Goal: Transaction & Acquisition: Purchase product/service

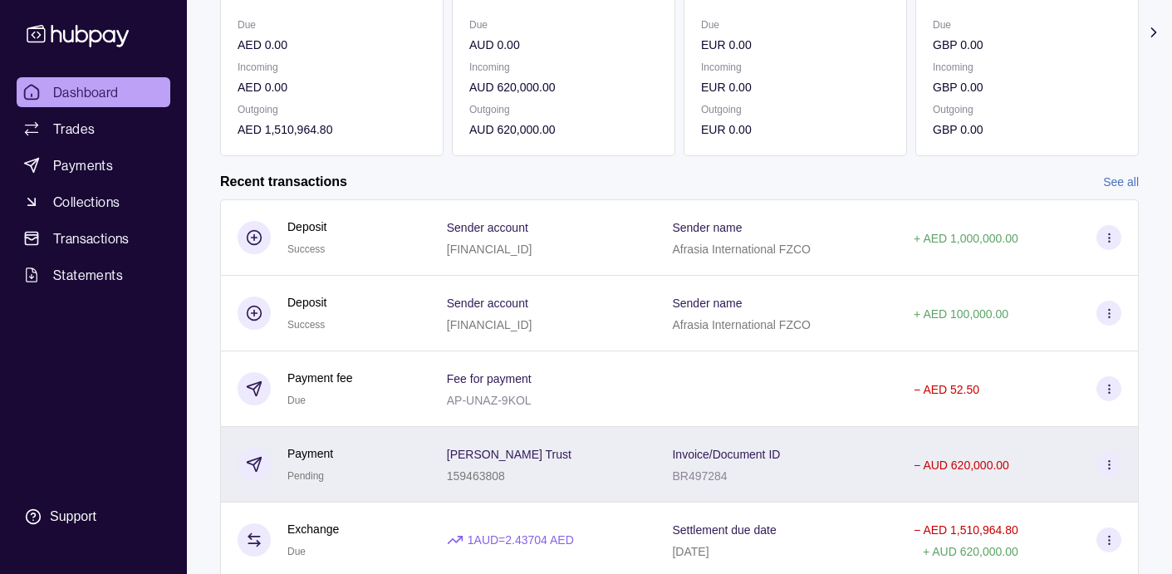
scroll to position [252, 0]
click at [1110, 466] on icon at bounding box center [1109, 464] width 12 height 12
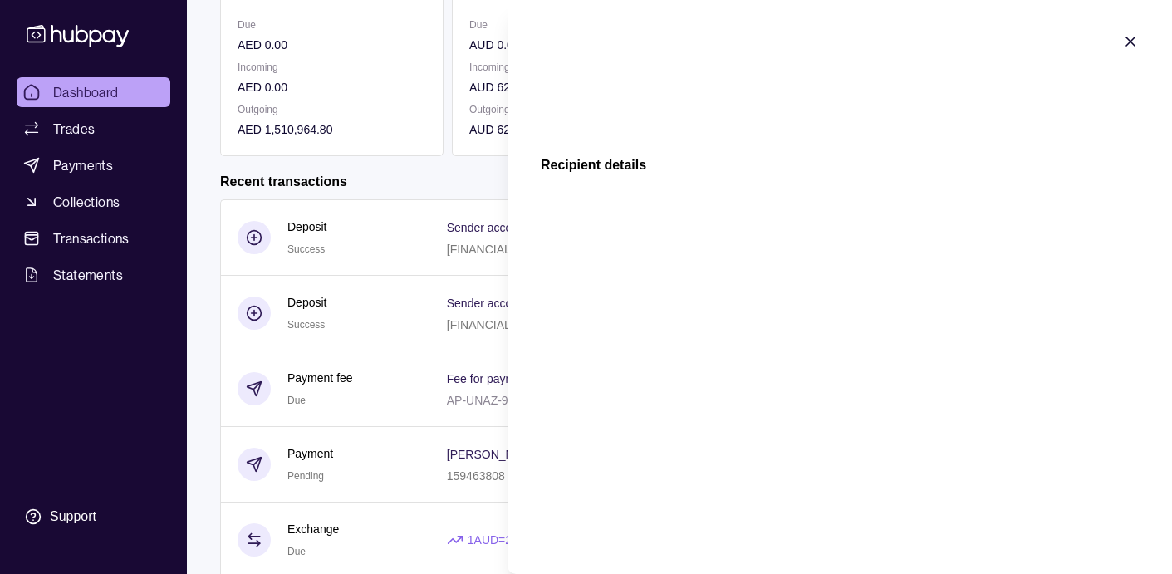
click at [1131, 39] on icon "button" at bounding box center [1130, 41] width 17 height 17
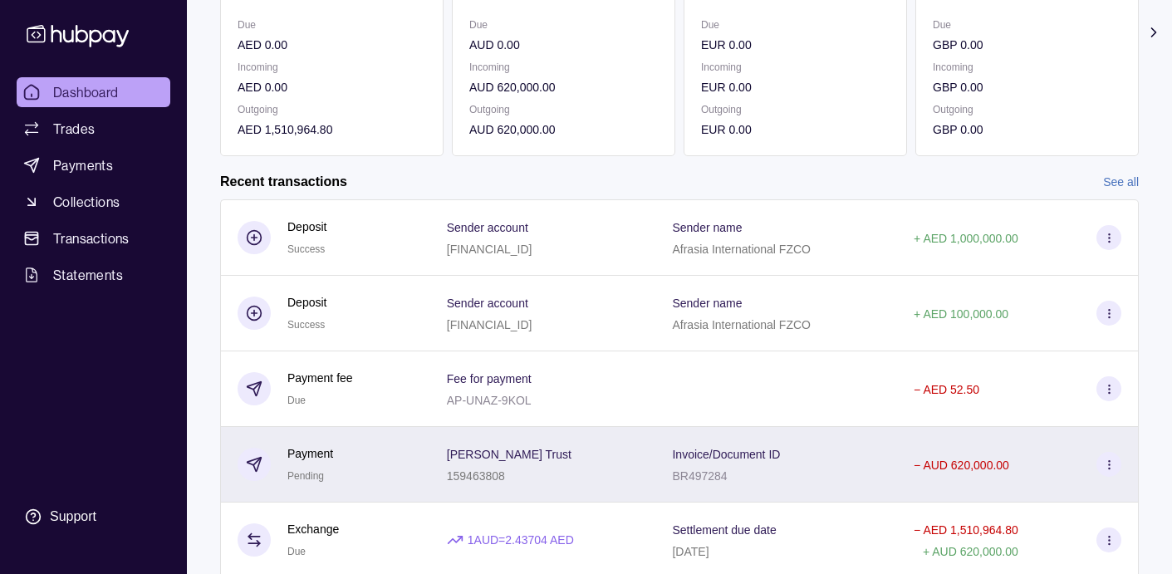
click at [1027, 478] on div "− AUD 620,000.00" at bounding box center [1018, 465] width 242 height 76
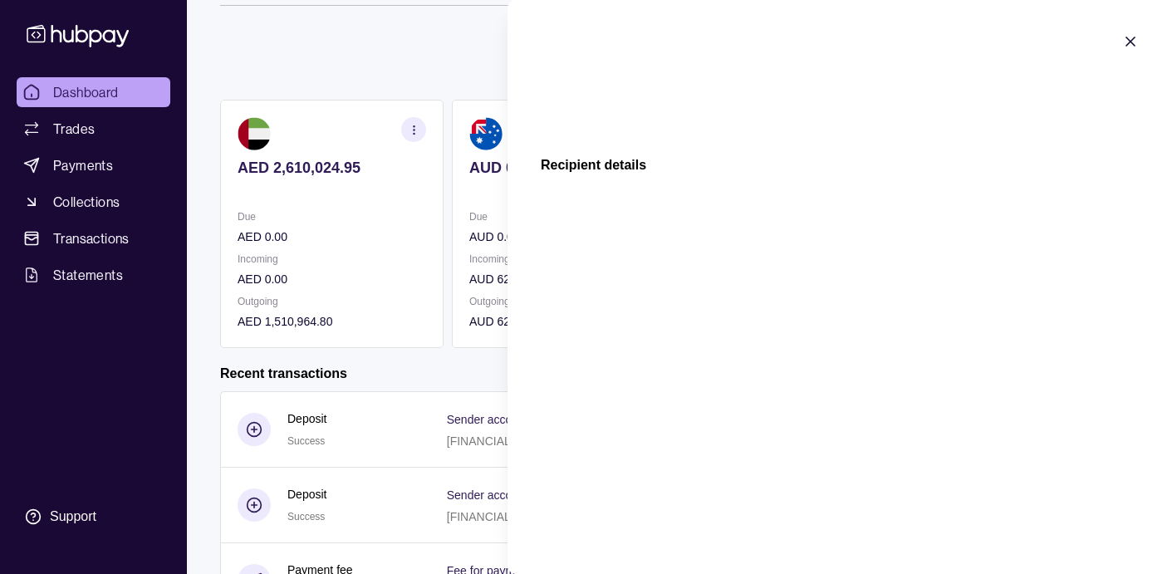
scroll to position [66, 0]
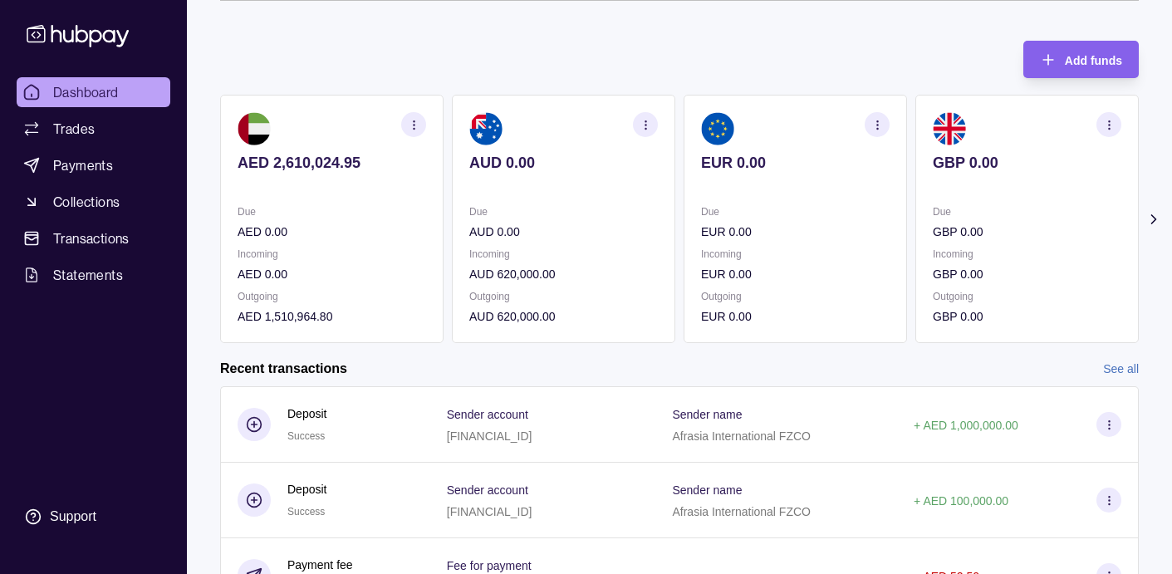
click at [433, 60] on html "Dashboard Trades Payments Collections Transactions Statements Support G Hello, …" at bounding box center [586, 376] width 1172 height 884
click at [89, 164] on span "Payments" at bounding box center [83, 165] width 60 height 20
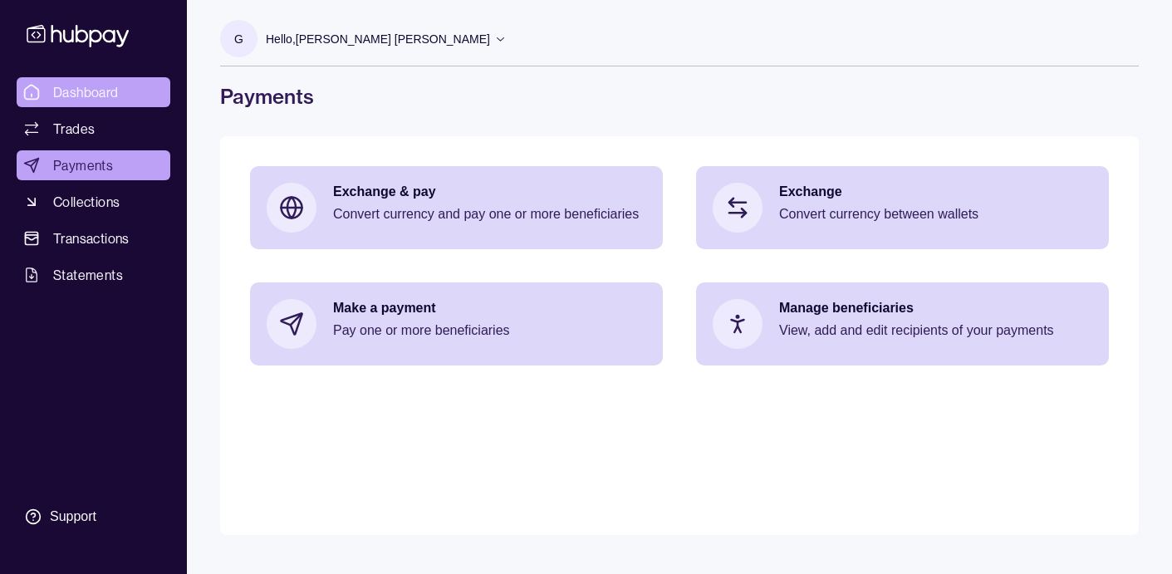
click at [94, 97] on span "Dashboard" at bounding box center [86, 92] width 66 height 20
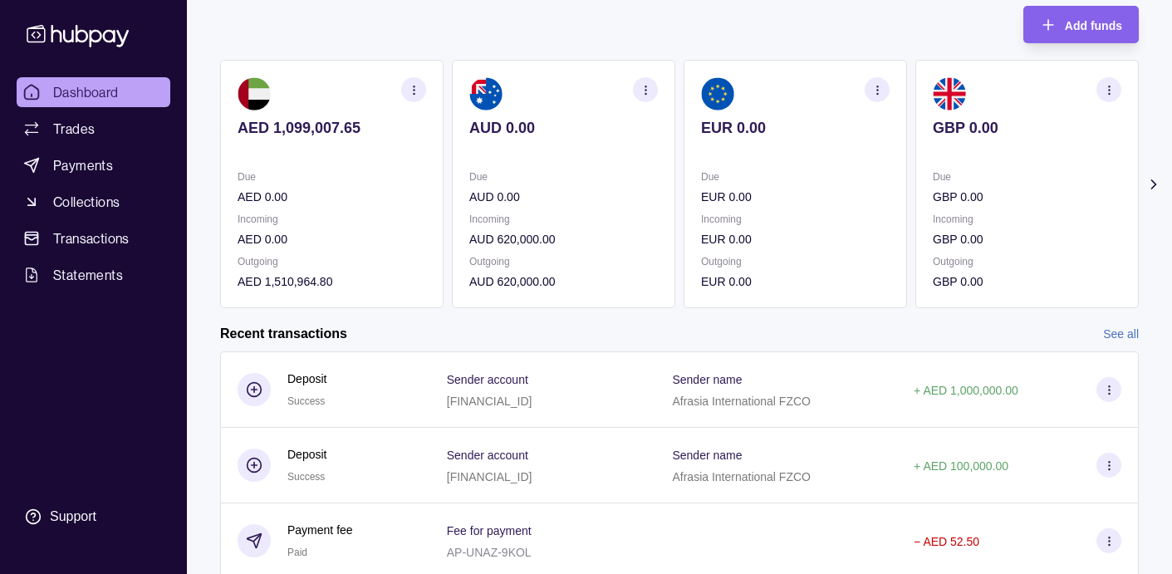
scroll to position [112, 0]
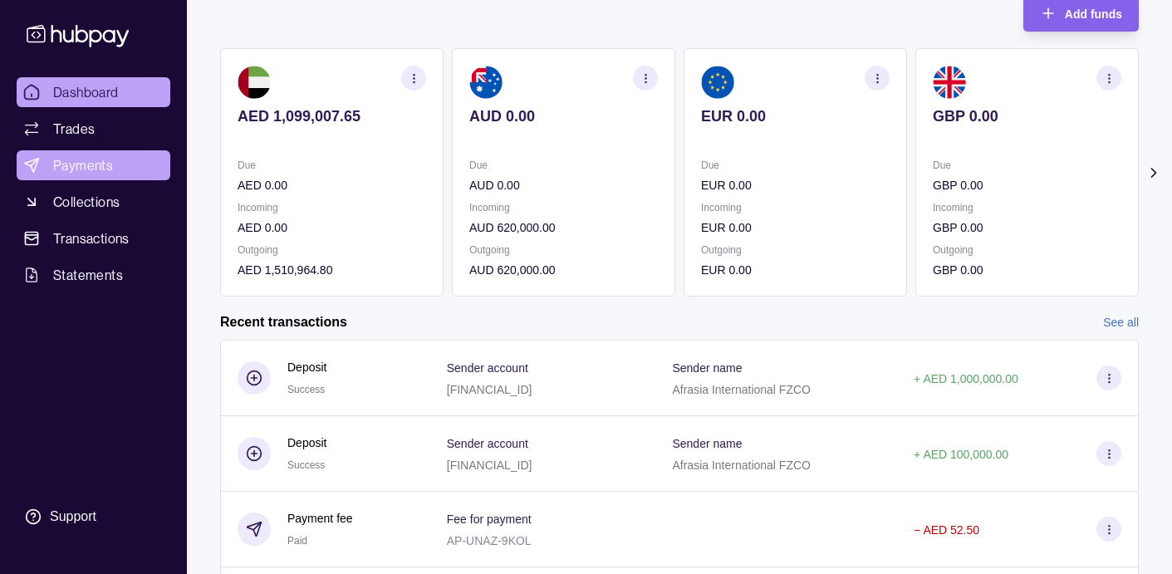
click at [99, 167] on span "Payments" at bounding box center [83, 165] width 60 height 20
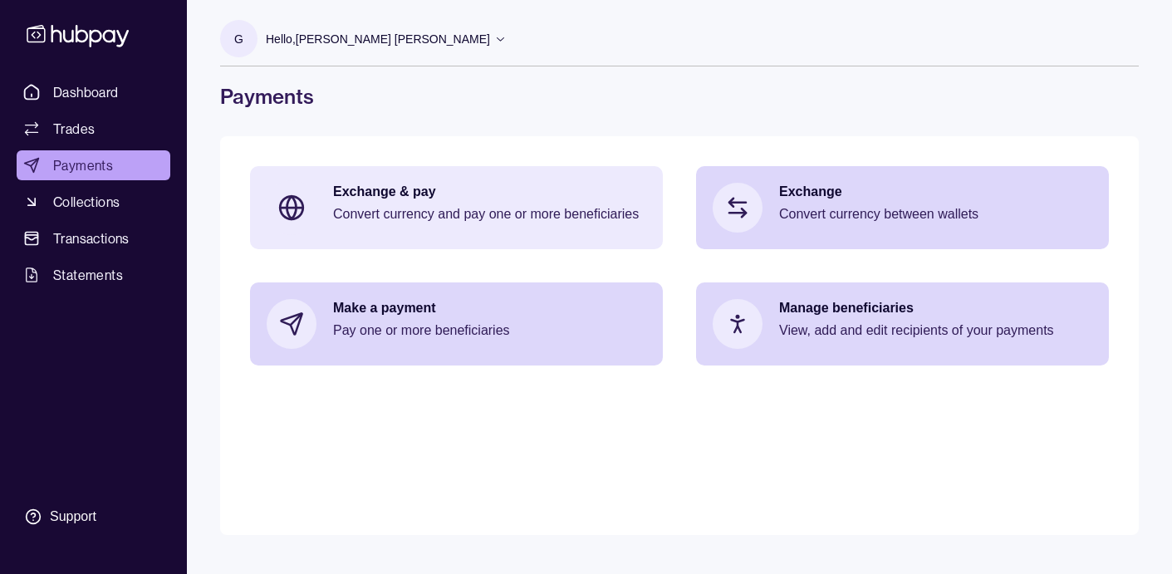
click at [379, 211] on p "Convert currency and pay one or more beneficiaries" at bounding box center [489, 214] width 313 height 18
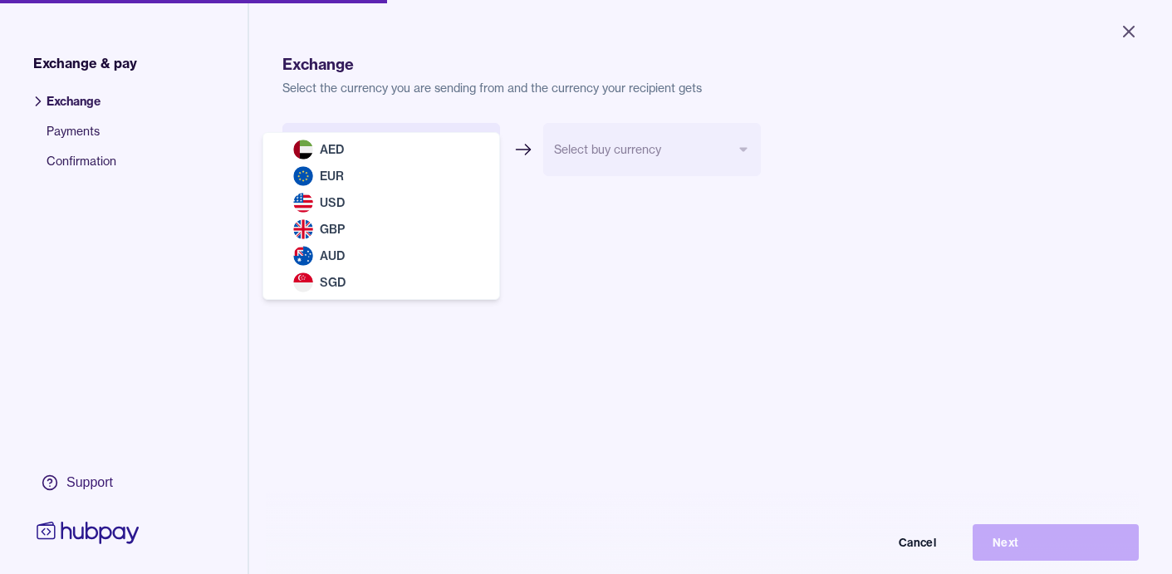
click at [479, 148] on body "Close Exchange & pay Exchange Payments Confirmation Support Exchange Select the…" at bounding box center [586, 287] width 1172 height 574
select select "***"
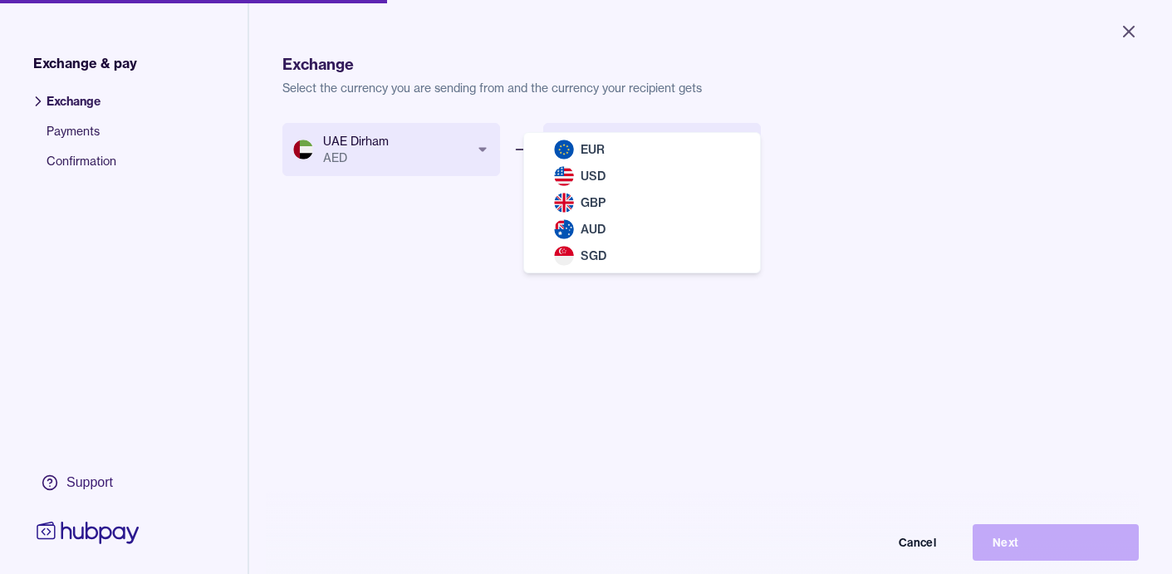
click at [626, 160] on body "Close Exchange & pay Exchange Payments Confirmation Support Exchange Select the…" at bounding box center [586, 287] width 1172 height 574
select select "***"
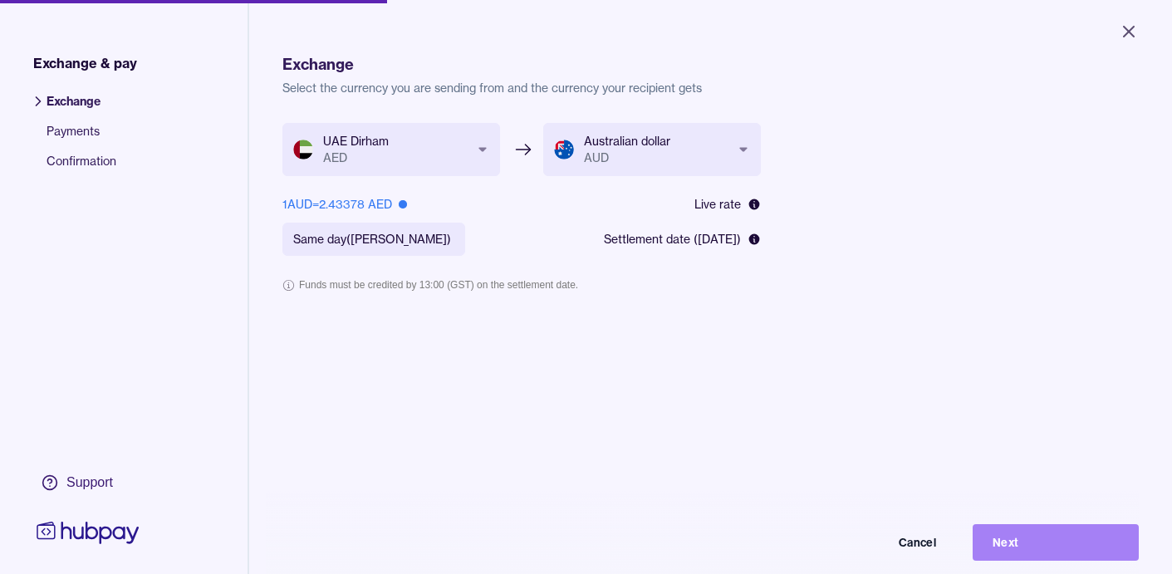
click at [1041, 542] on button "Next" at bounding box center [1056, 542] width 166 height 37
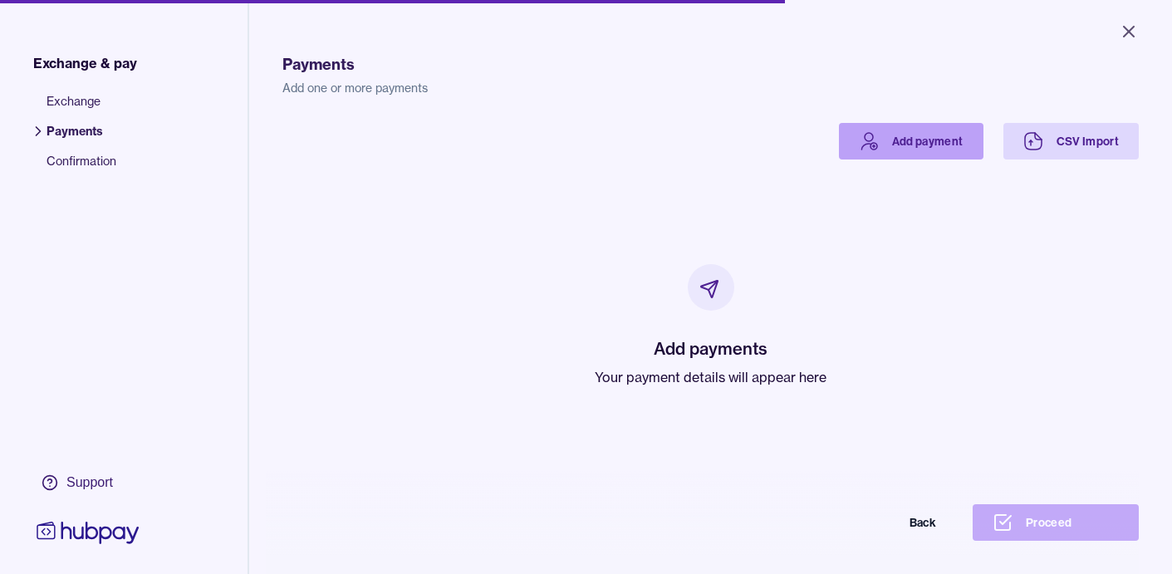
click at [921, 137] on link "Add payment" at bounding box center [911, 141] width 145 height 37
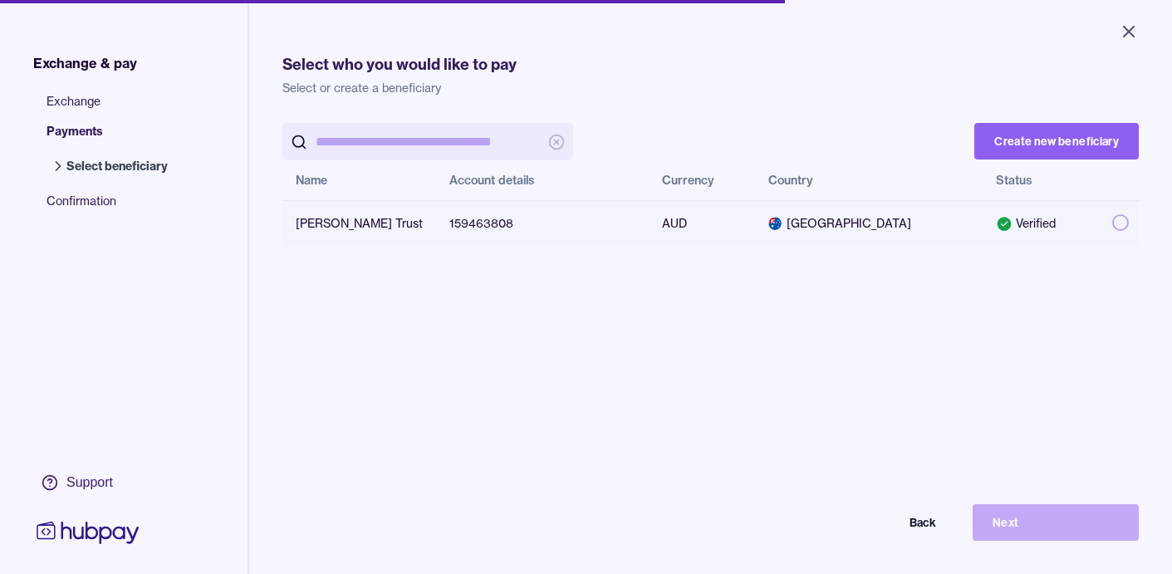
click at [1112, 224] on button "button" at bounding box center [1120, 222] width 17 height 17
click at [1041, 518] on button "Next" at bounding box center [1056, 522] width 166 height 37
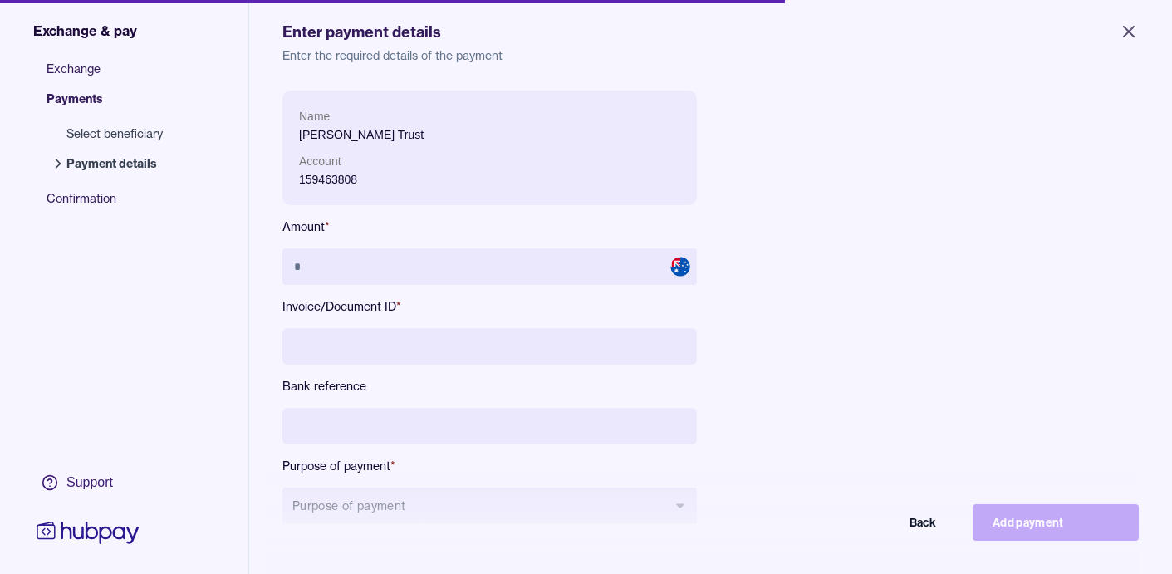
scroll to position [42, 0]
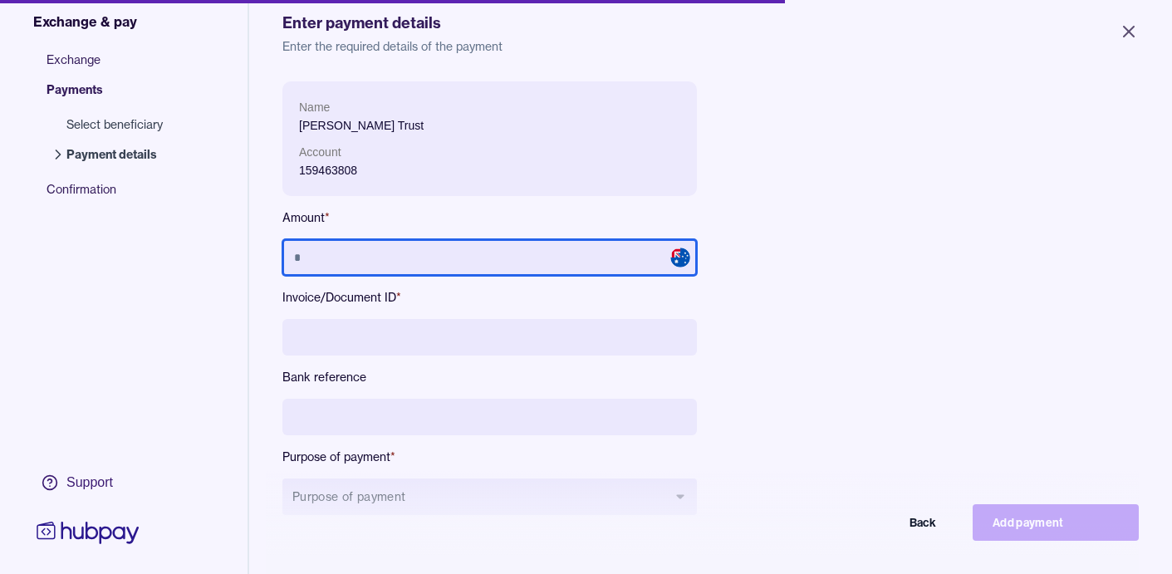
click at [536, 257] on input "text" at bounding box center [489, 257] width 414 height 37
type input "*******"
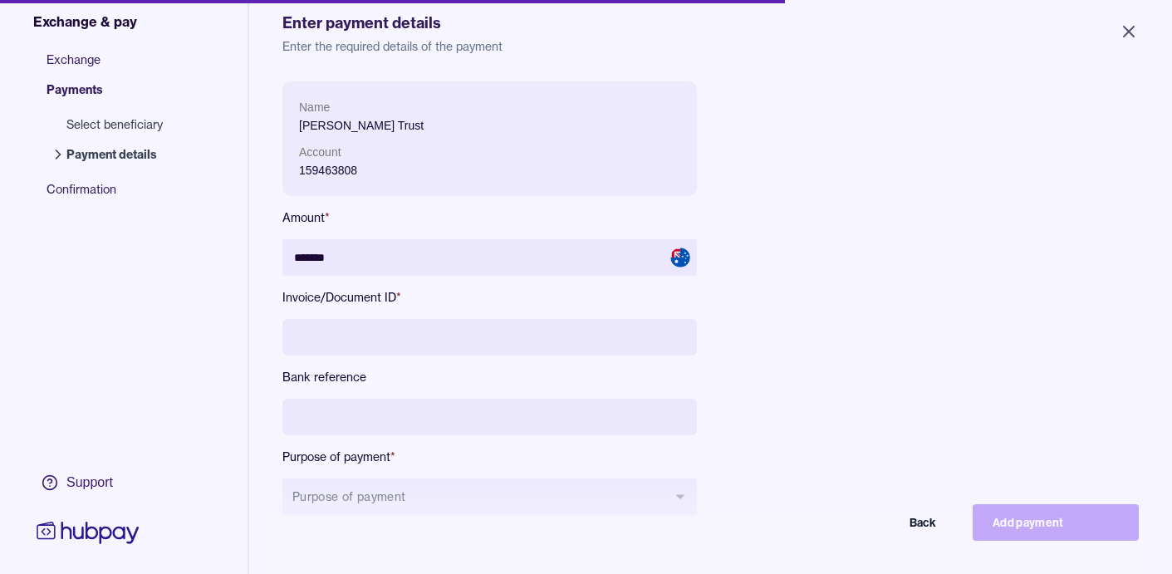
click at [544, 341] on input at bounding box center [489, 337] width 414 height 37
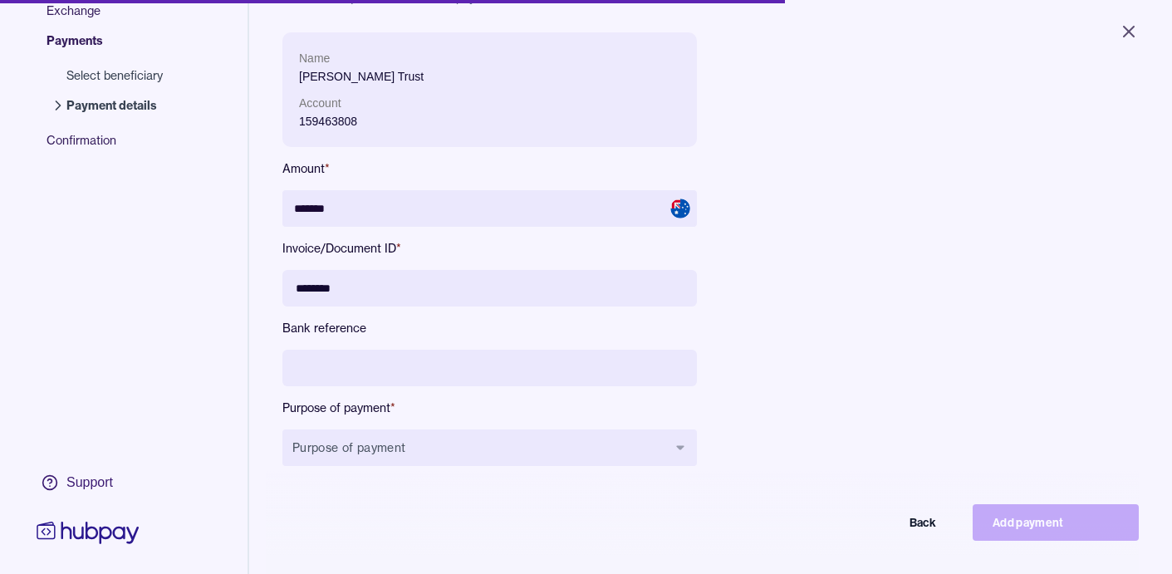
scroll to position [107, 0]
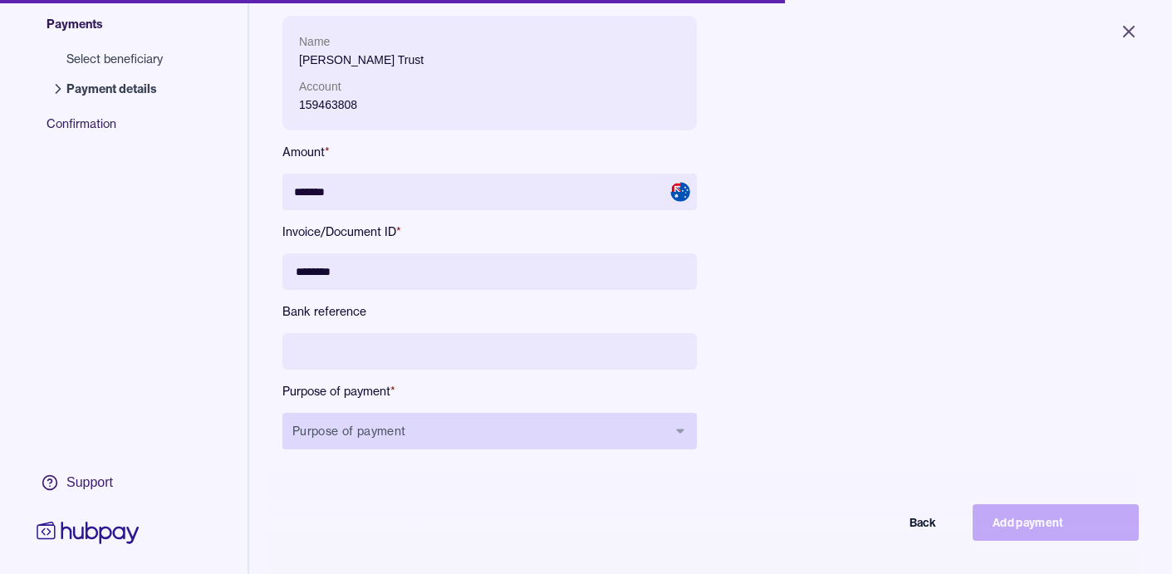
type input "********"
click at [502, 430] on button "Purpose of payment" at bounding box center [489, 431] width 414 height 37
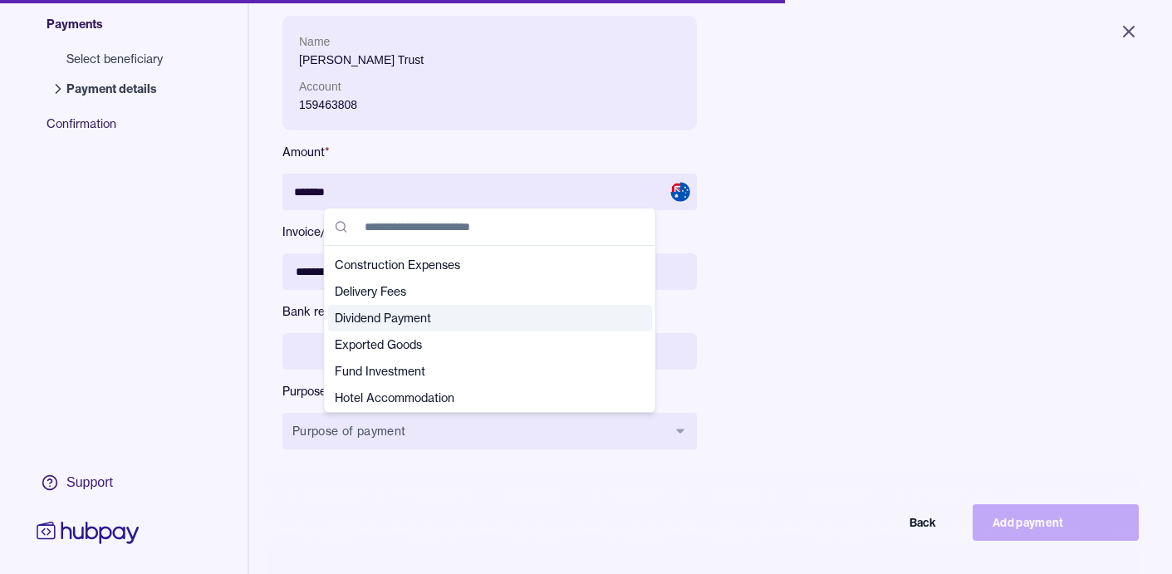
scroll to position [112, 0]
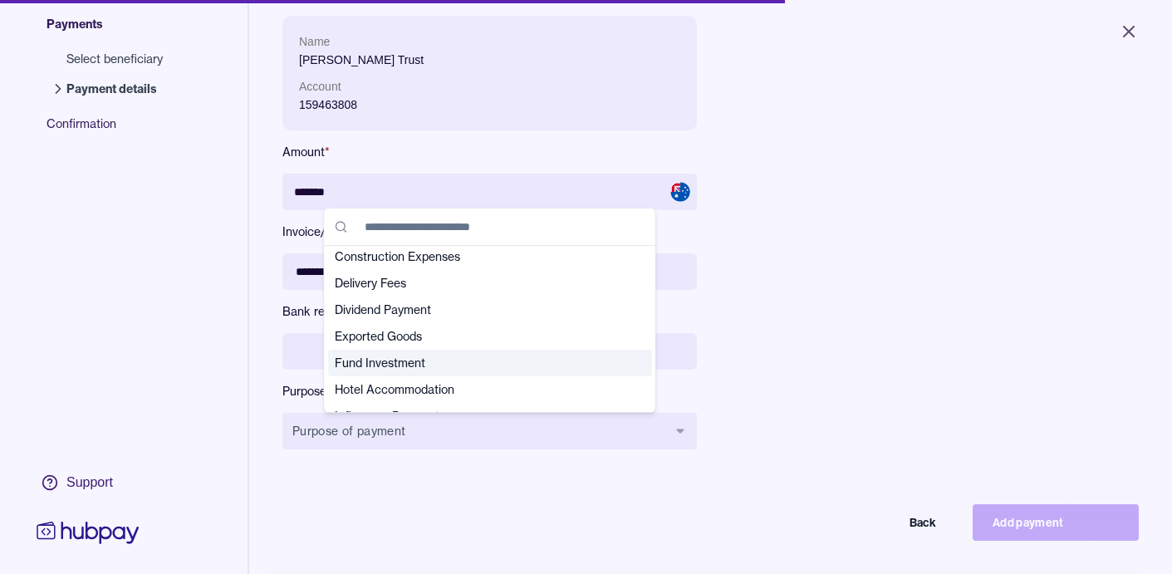
click at [431, 359] on span "Fund Investment" at bounding box center [480, 363] width 291 height 17
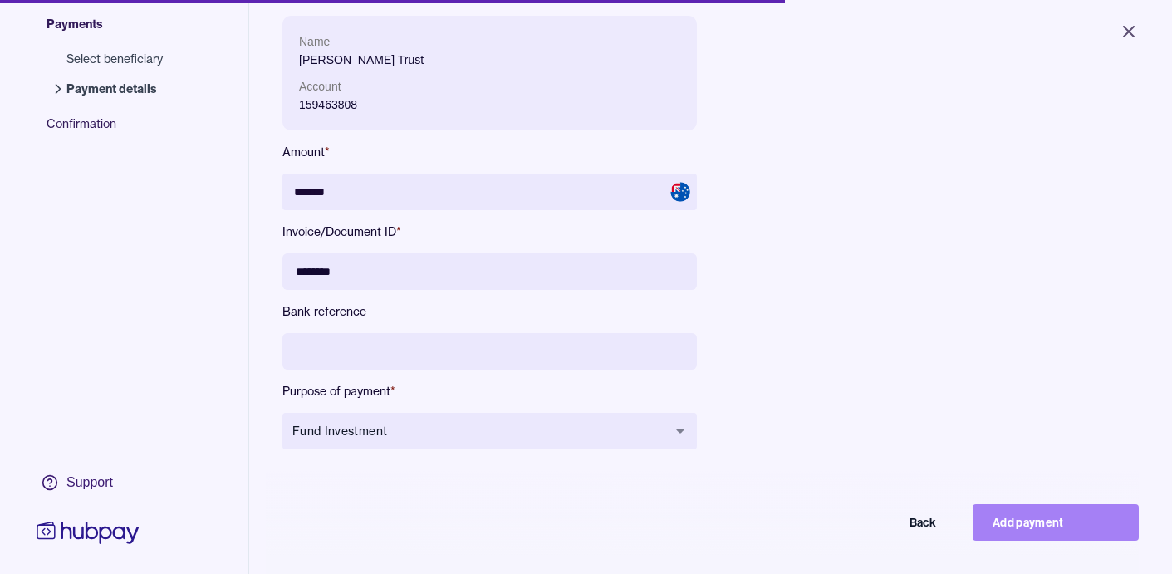
click at [1054, 528] on button "Add payment" at bounding box center [1056, 522] width 166 height 37
type input "******"
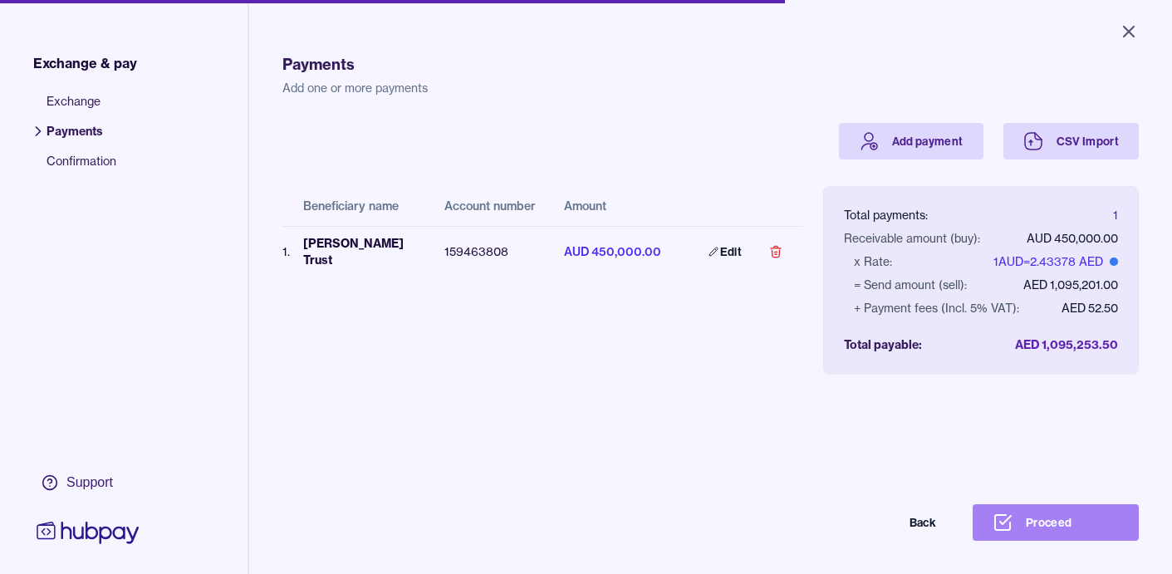
click at [1059, 524] on button "Proceed" at bounding box center [1056, 522] width 166 height 37
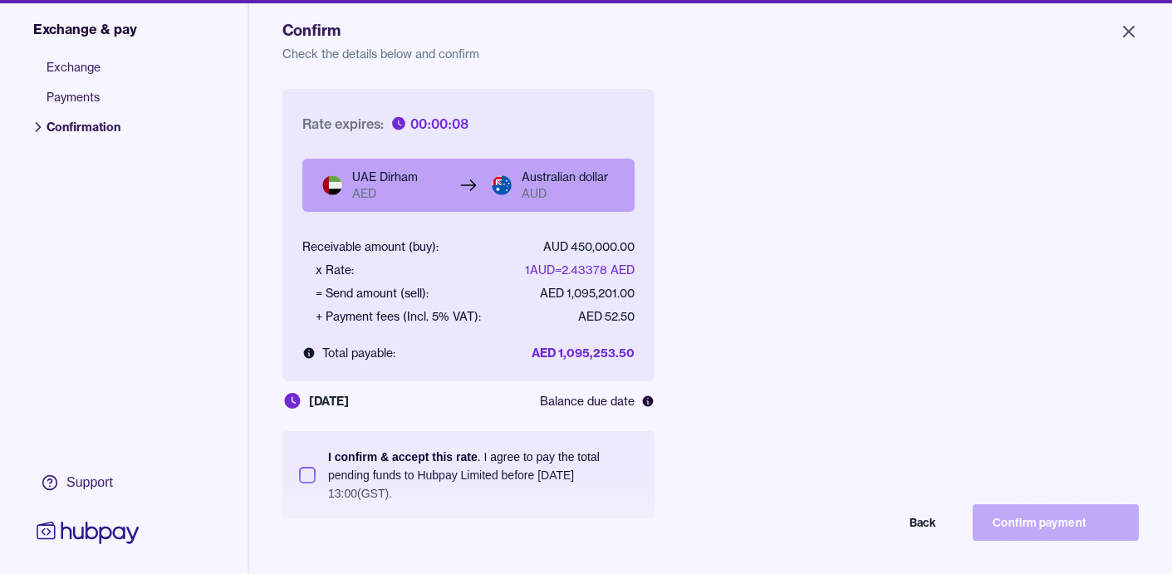
scroll to position [58, 0]
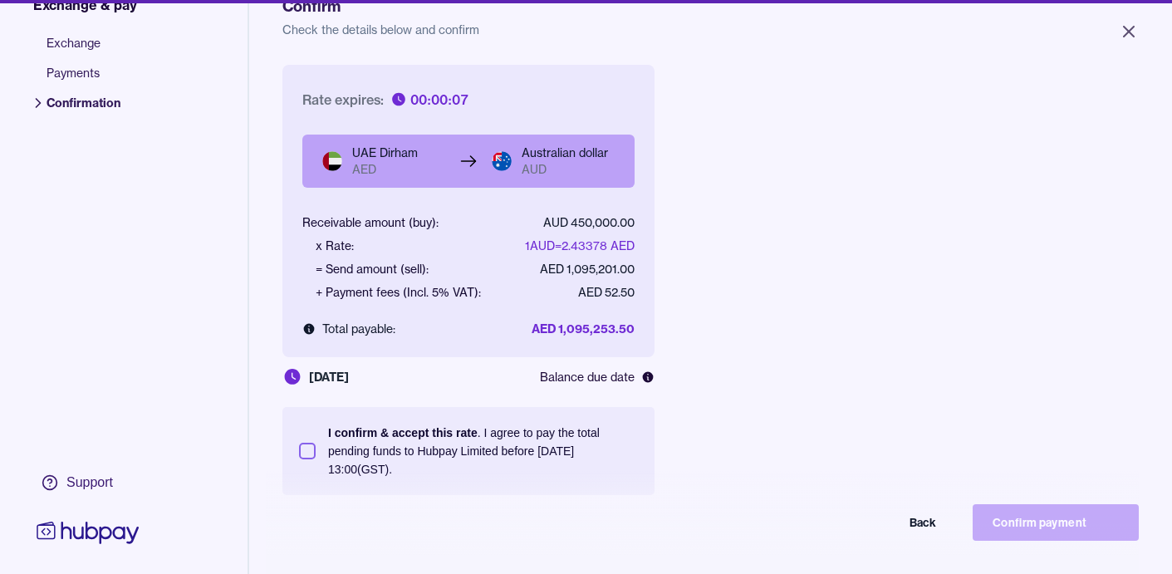
click at [311, 448] on button "I confirm & accept this rate . I agree to pay the total pending funds to Hubpay…" at bounding box center [307, 451] width 17 height 17
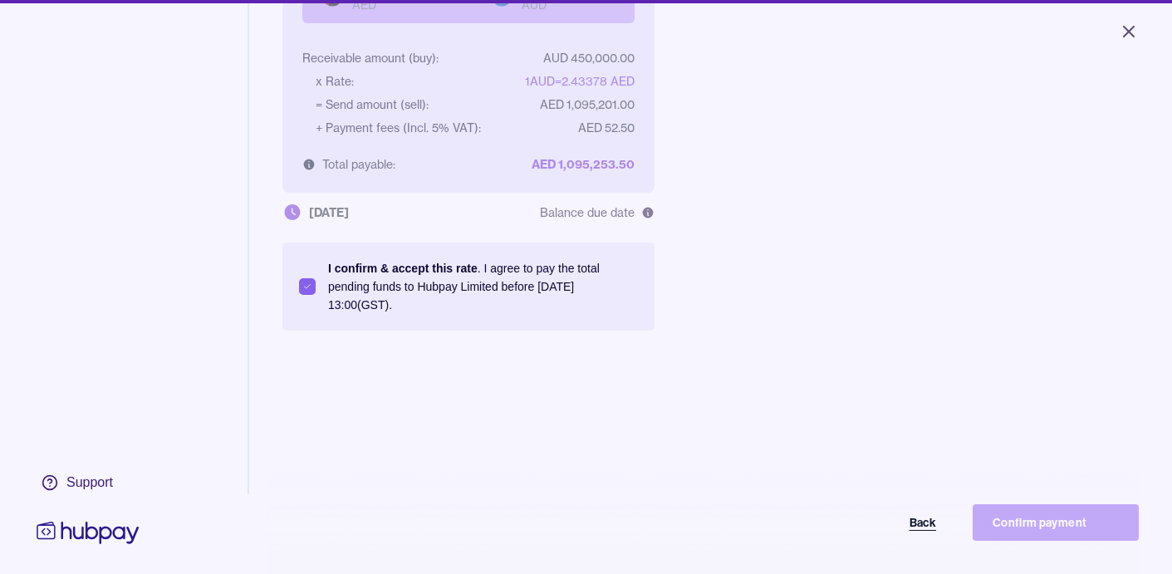
scroll to position [236, 0]
click at [915, 517] on button "Back" at bounding box center [873, 522] width 166 height 37
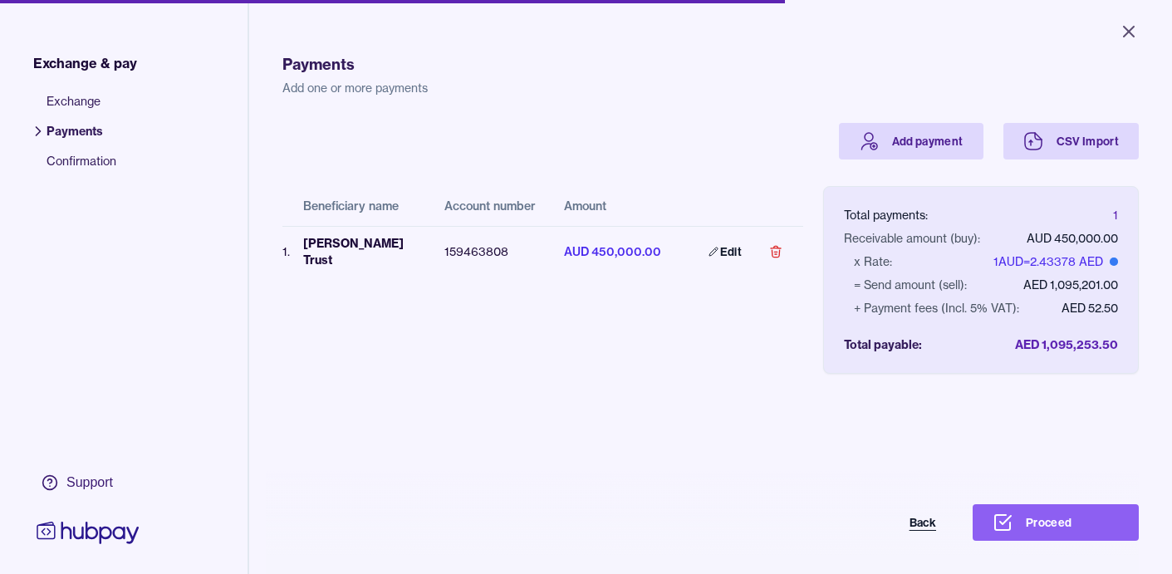
click at [919, 520] on button "Back" at bounding box center [873, 522] width 166 height 37
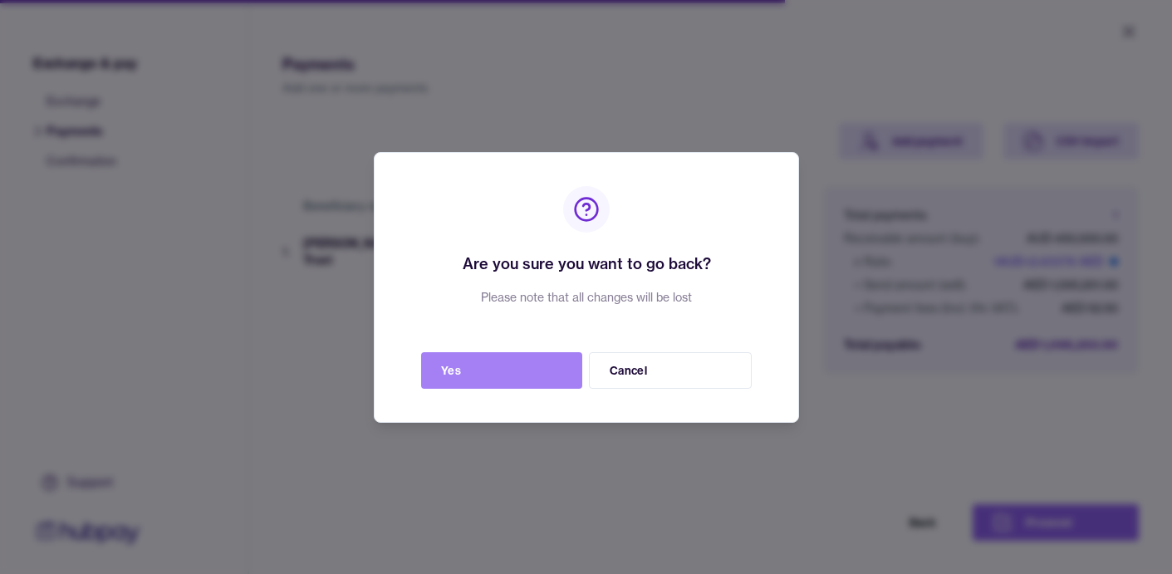
click at [506, 374] on button "Yes" at bounding box center [501, 370] width 161 height 37
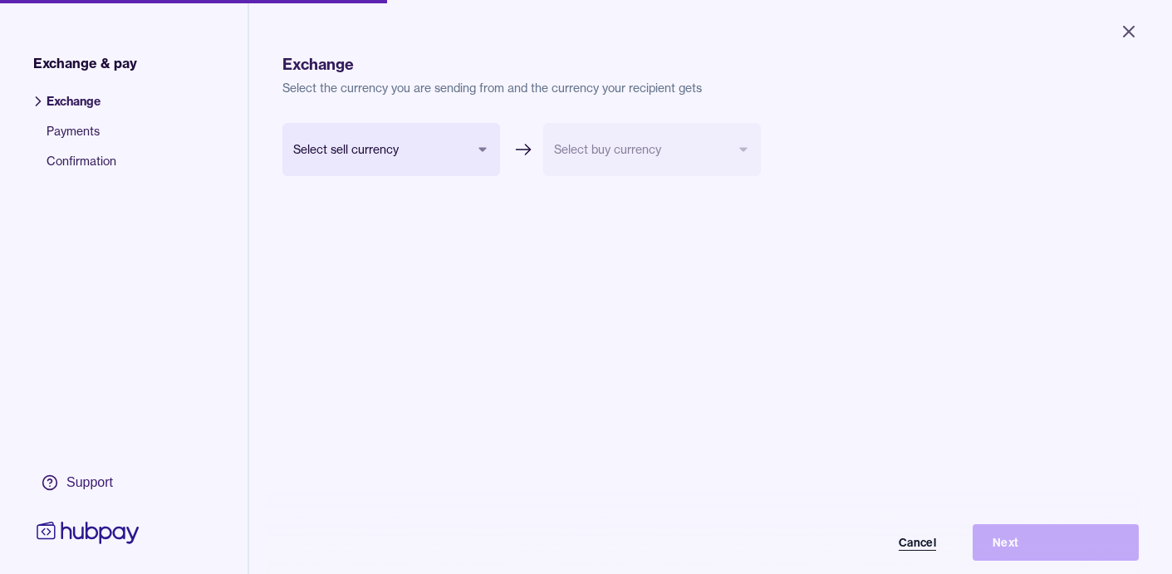
click at [923, 542] on button "Cancel" at bounding box center [873, 542] width 166 height 37
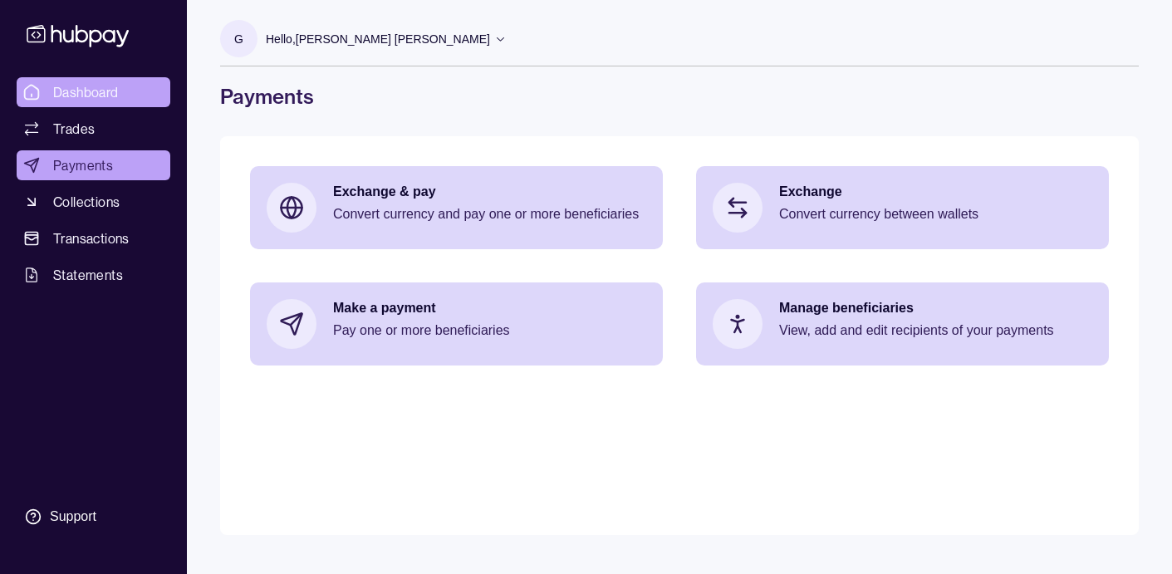
click at [84, 89] on span "Dashboard" at bounding box center [86, 92] width 66 height 20
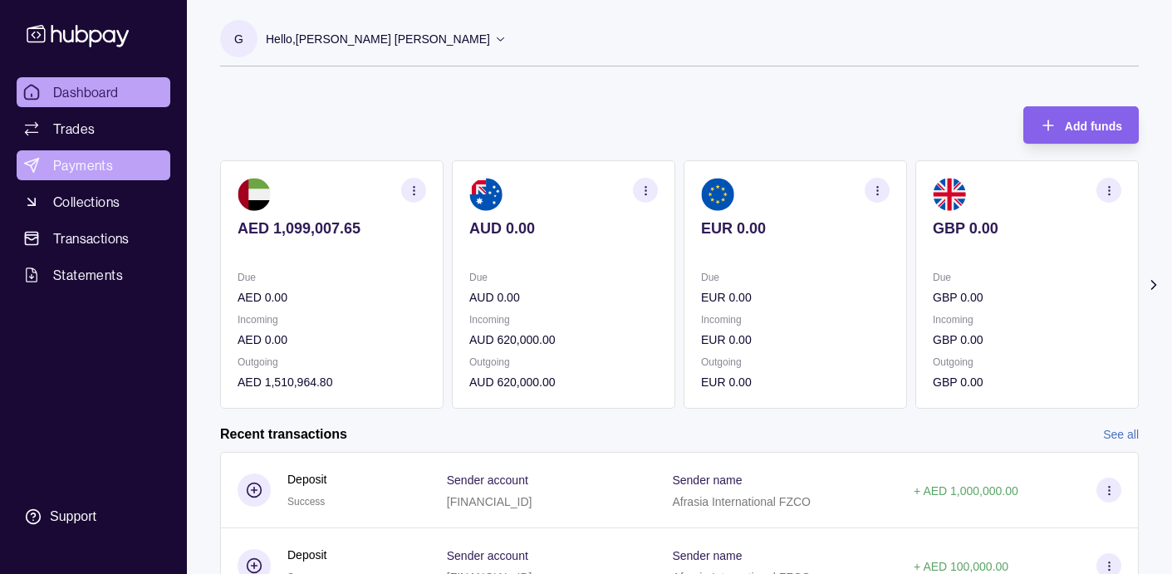
click at [96, 167] on span "Payments" at bounding box center [83, 165] width 60 height 20
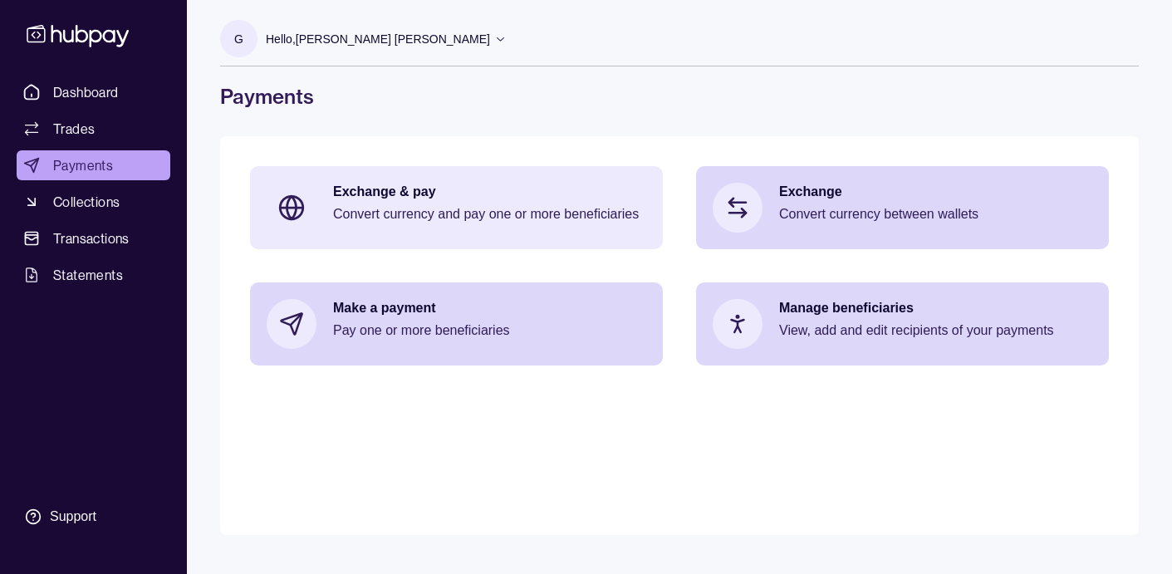
click at [387, 205] on p "Convert currency and pay one or more beneficiaries" at bounding box center [489, 214] width 313 height 18
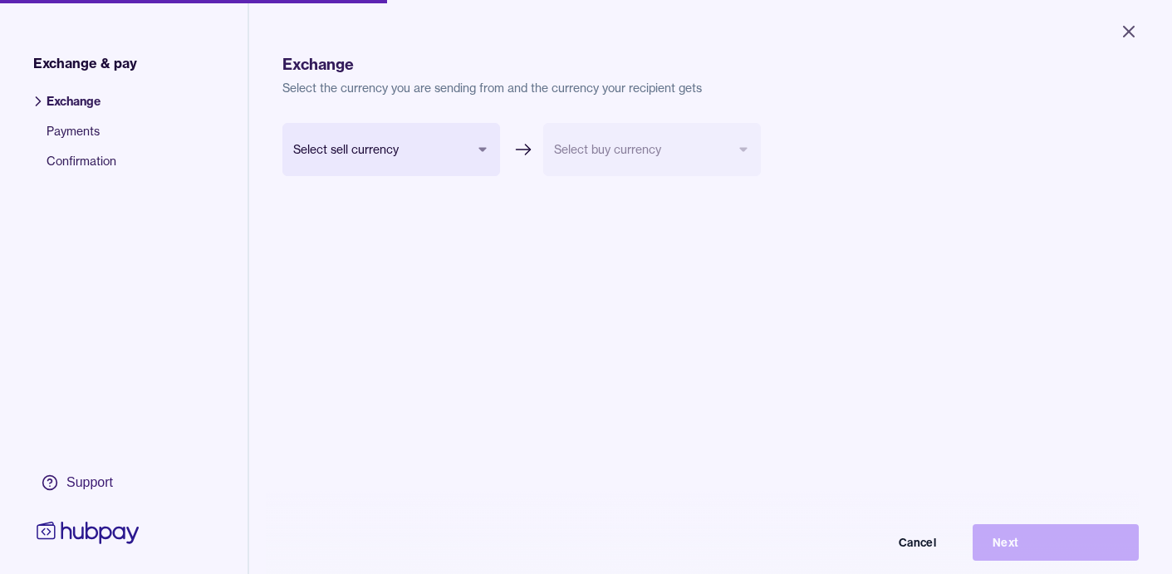
click at [479, 140] on body "Close Exchange & pay Exchange Payments Confirmation Support Exchange Select the…" at bounding box center [586, 287] width 1172 height 574
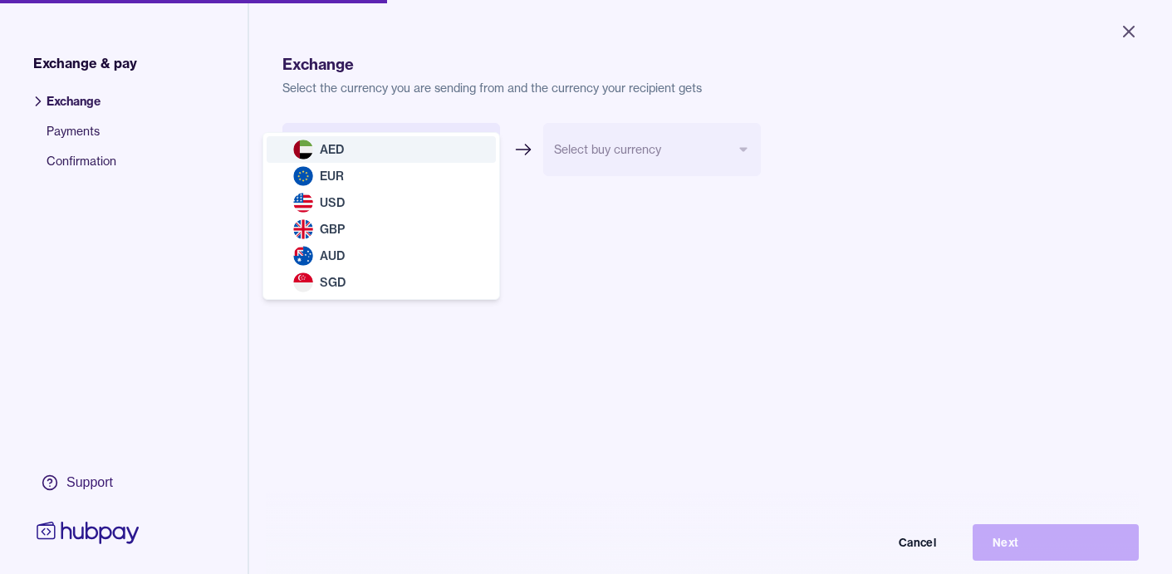
select select "***"
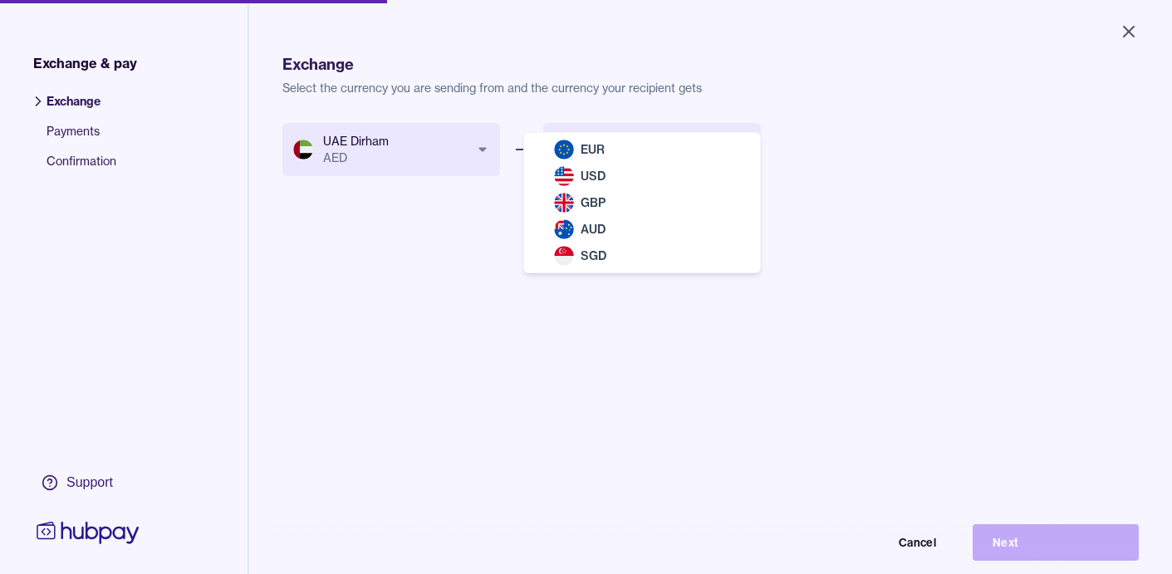
click at [640, 147] on body "Close Exchange & pay Exchange Payments Confirmation Support Exchange Select the…" at bounding box center [586, 287] width 1172 height 574
select select "***"
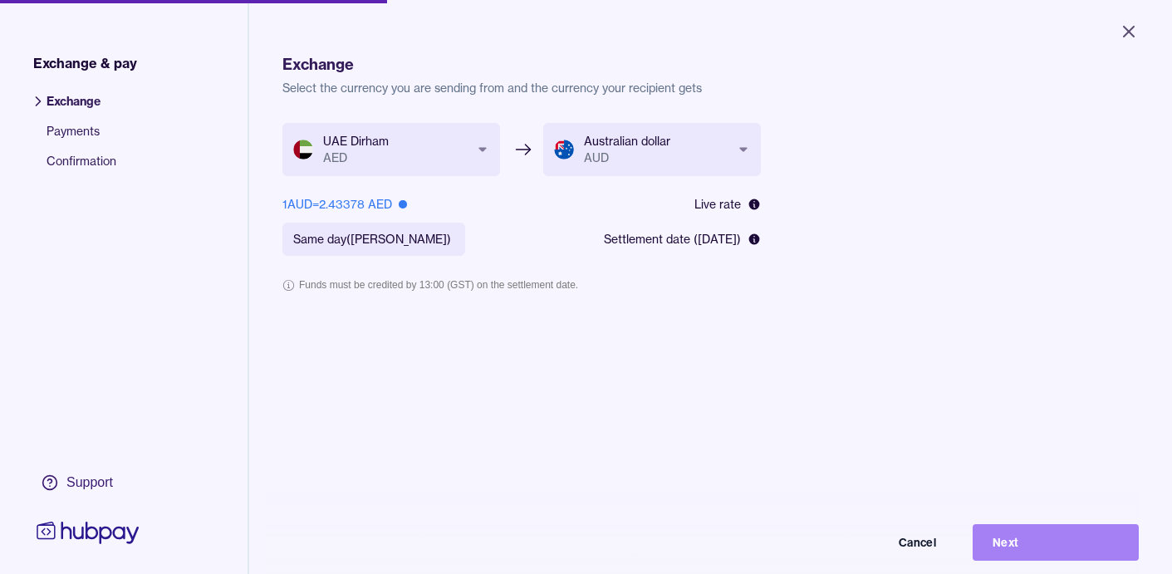
click at [1030, 542] on button "Next" at bounding box center [1056, 542] width 166 height 37
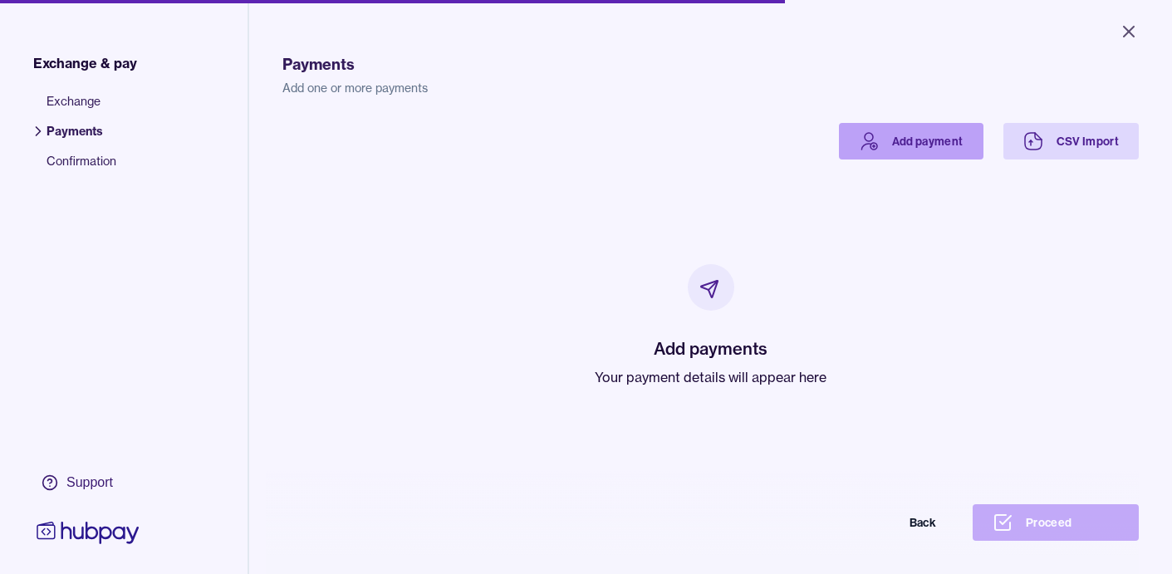
click at [919, 147] on link "Add payment" at bounding box center [911, 141] width 145 height 37
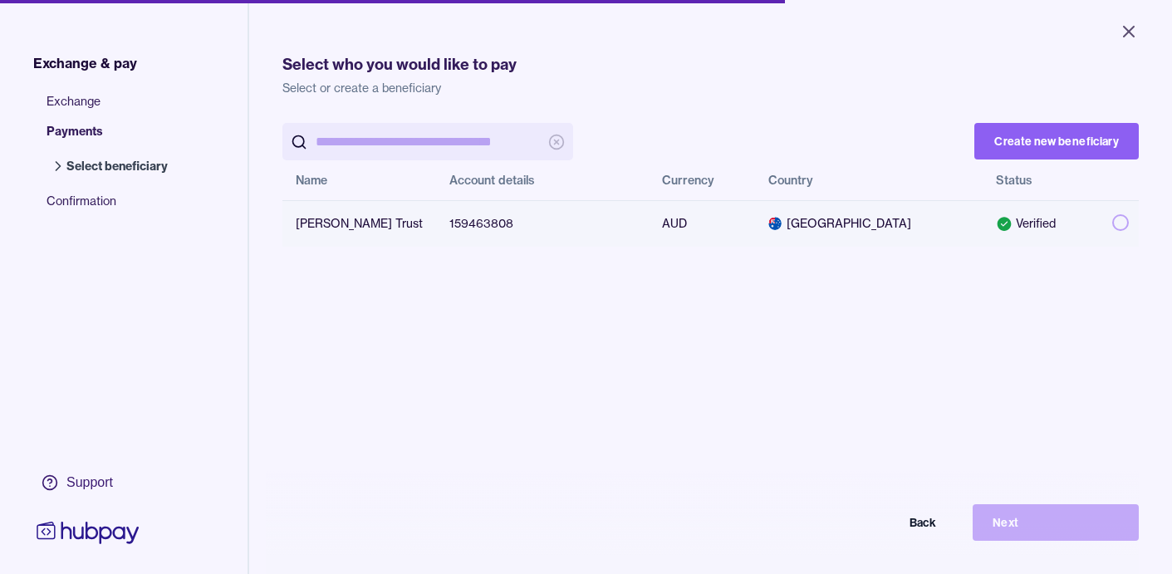
click at [1112, 218] on button "button" at bounding box center [1120, 222] width 17 height 17
click at [1040, 525] on button "Next" at bounding box center [1056, 522] width 166 height 37
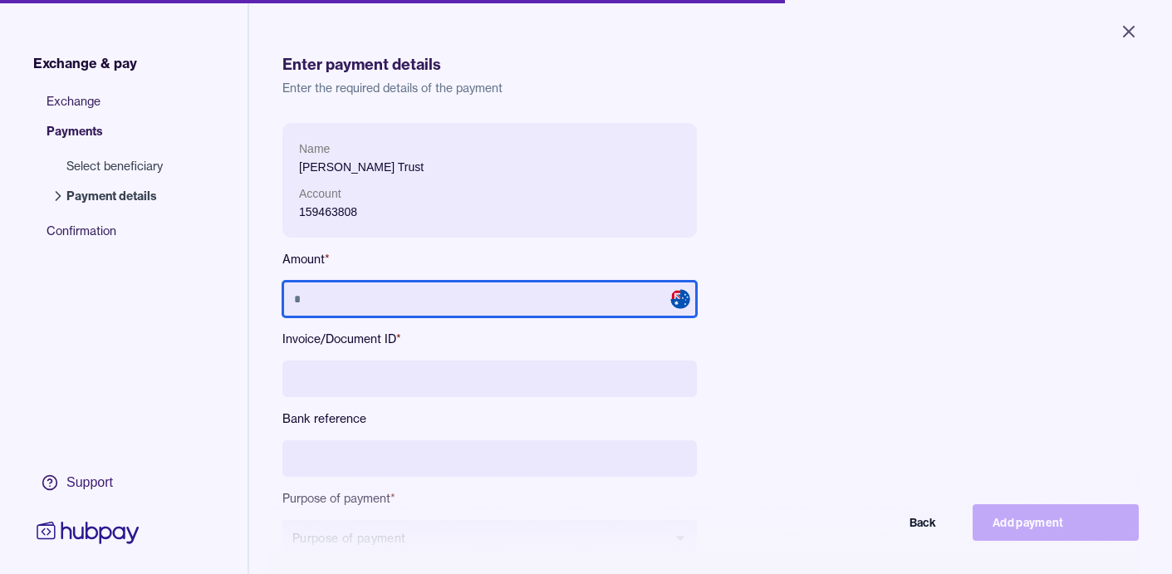
click at [429, 292] on input "text" at bounding box center [489, 299] width 414 height 37
type input "*******"
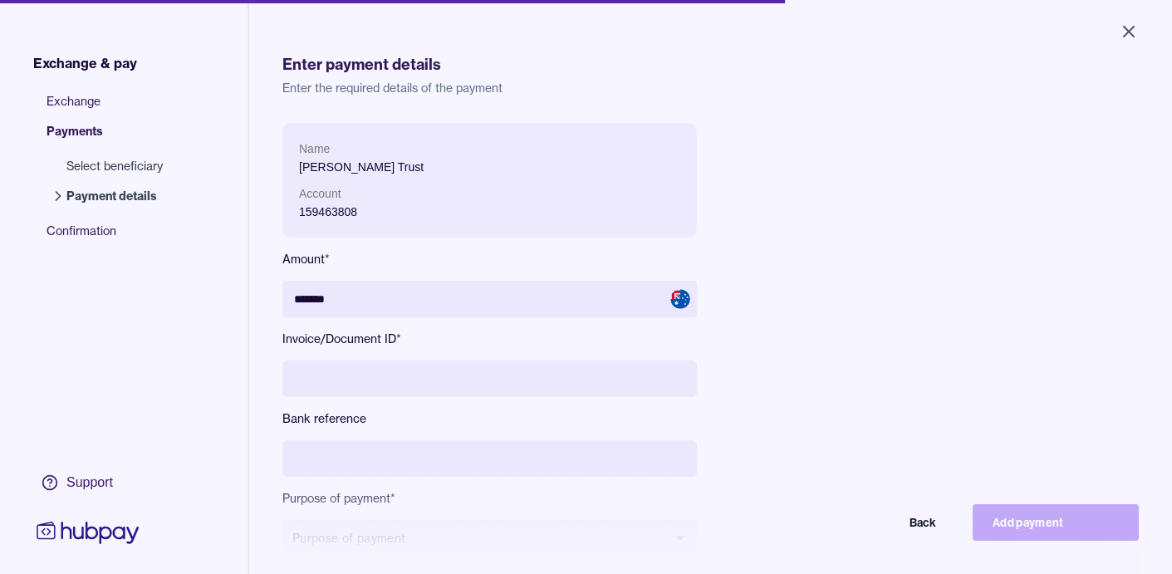
click at [434, 388] on input at bounding box center [489, 378] width 414 height 37
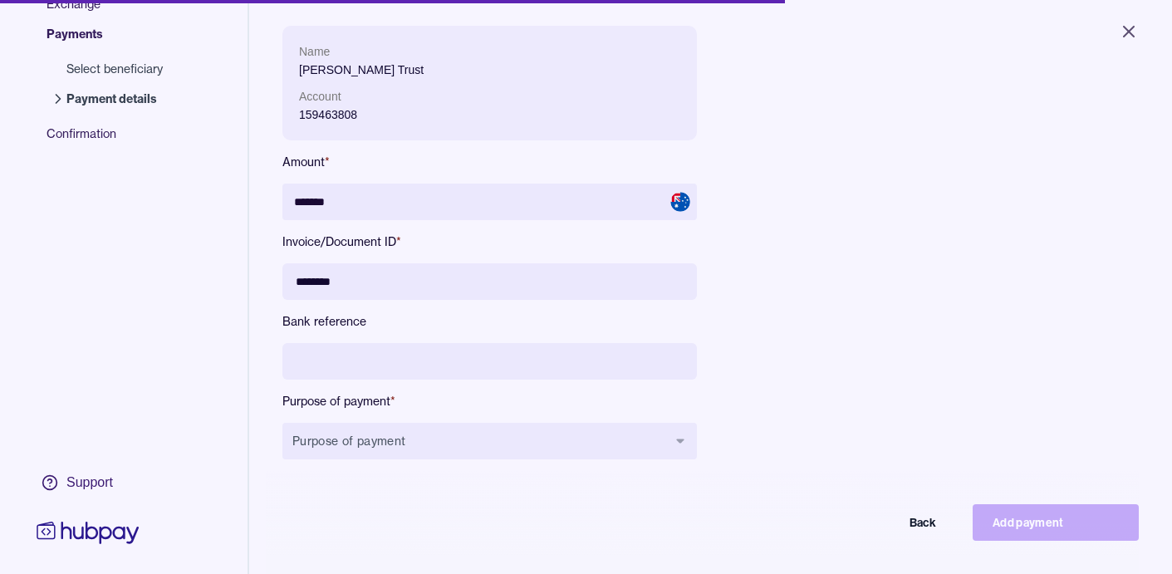
scroll to position [101, 0]
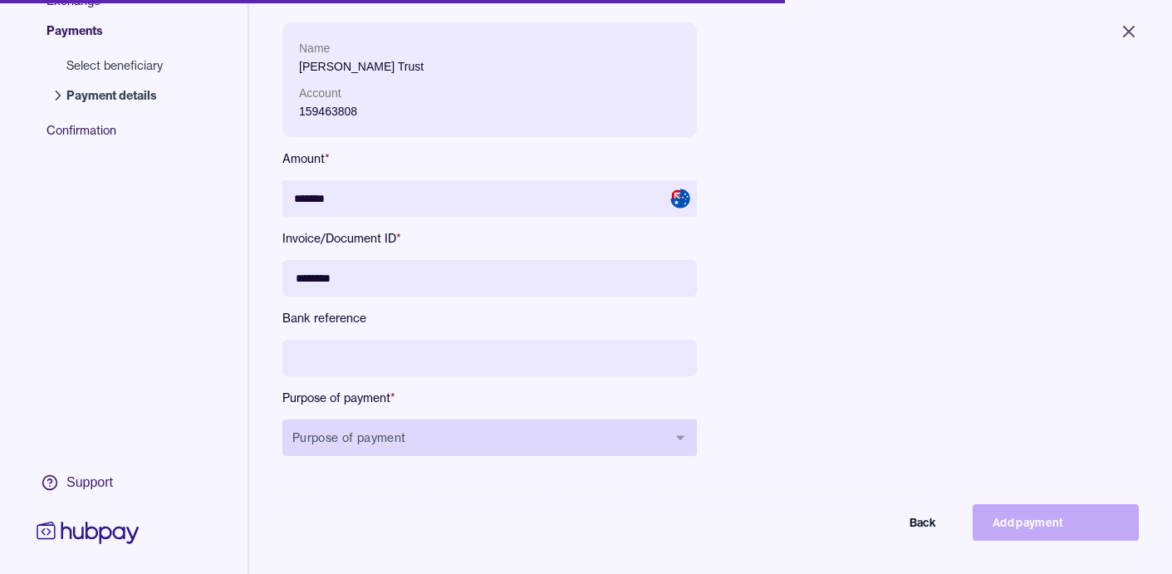
type input "********"
click at [626, 440] on button "Purpose of payment" at bounding box center [489, 437] width 414 height 37
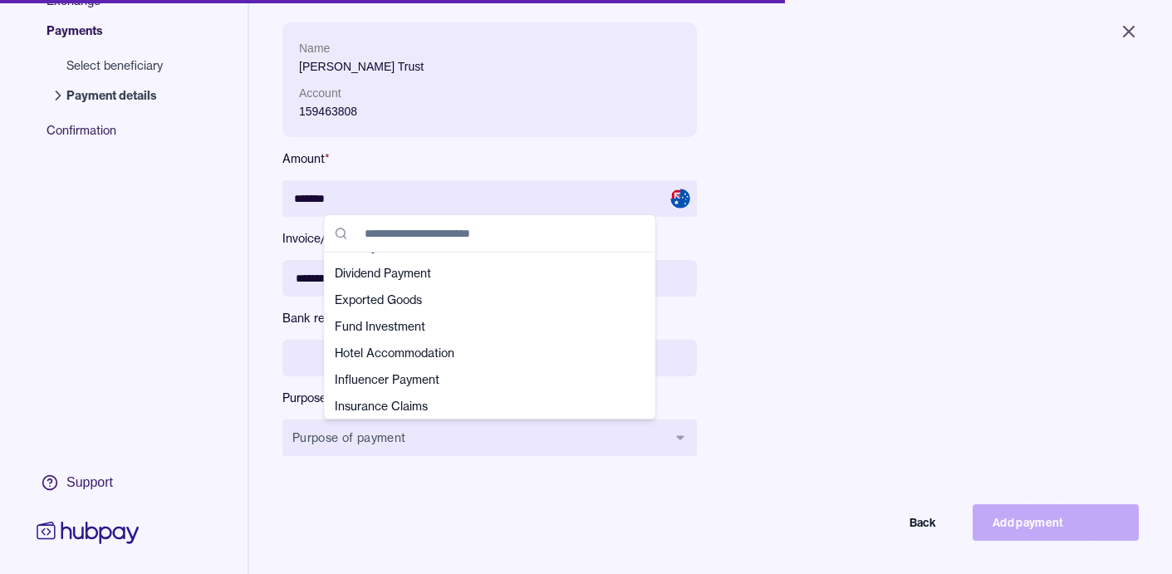
scroll to position [159, 0]
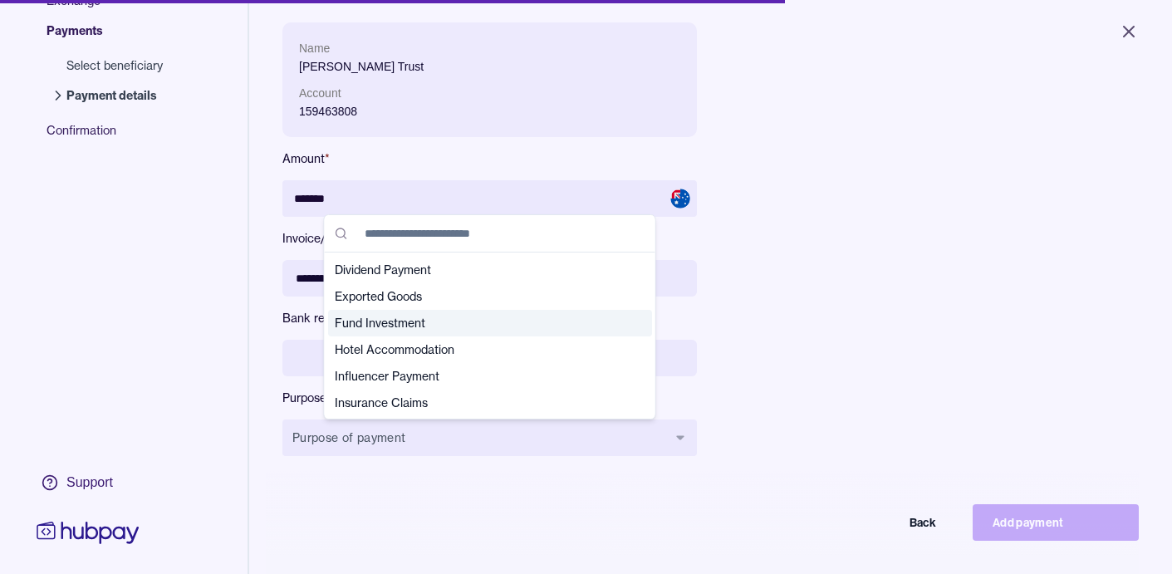
click at [425, 322] on span "Fund Investment" at bounding box center [480, 323] width 291 height 17
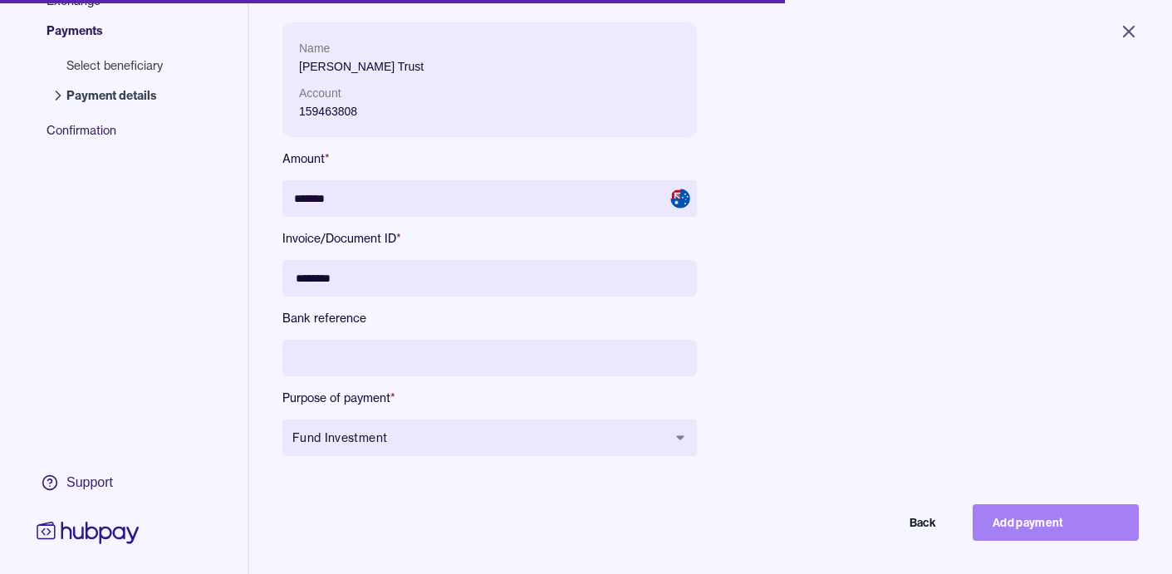
click at [1034, 527] on button "Add payment" at bounding box center [1056, 522] width 166 height 37
type input "******"
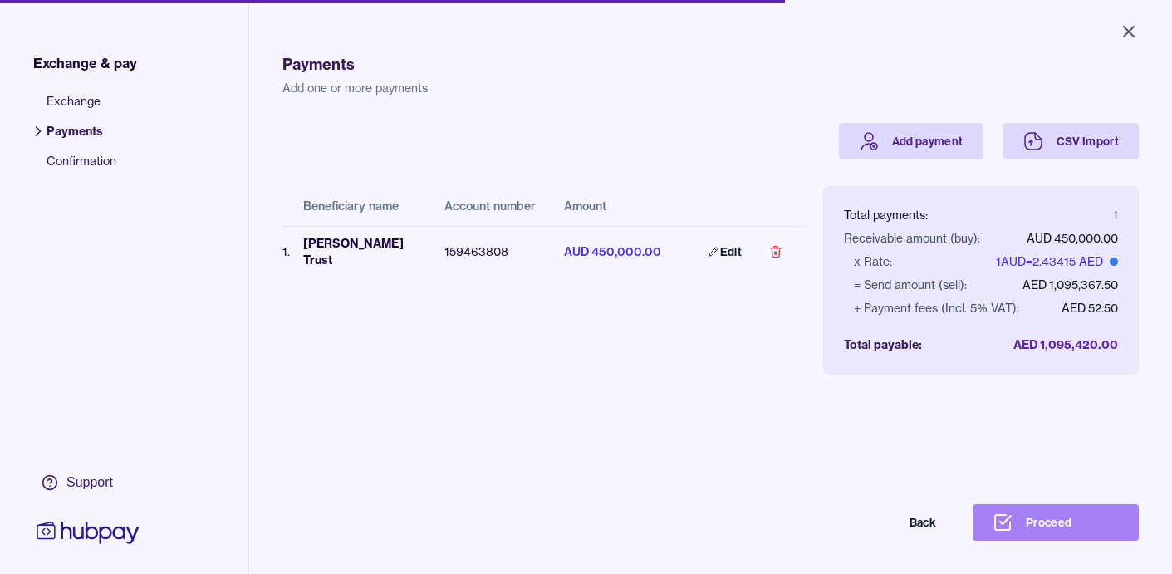
click at [1057, 526] on button "Proceed" at bounding box center [1056, 522] width 166 height 37
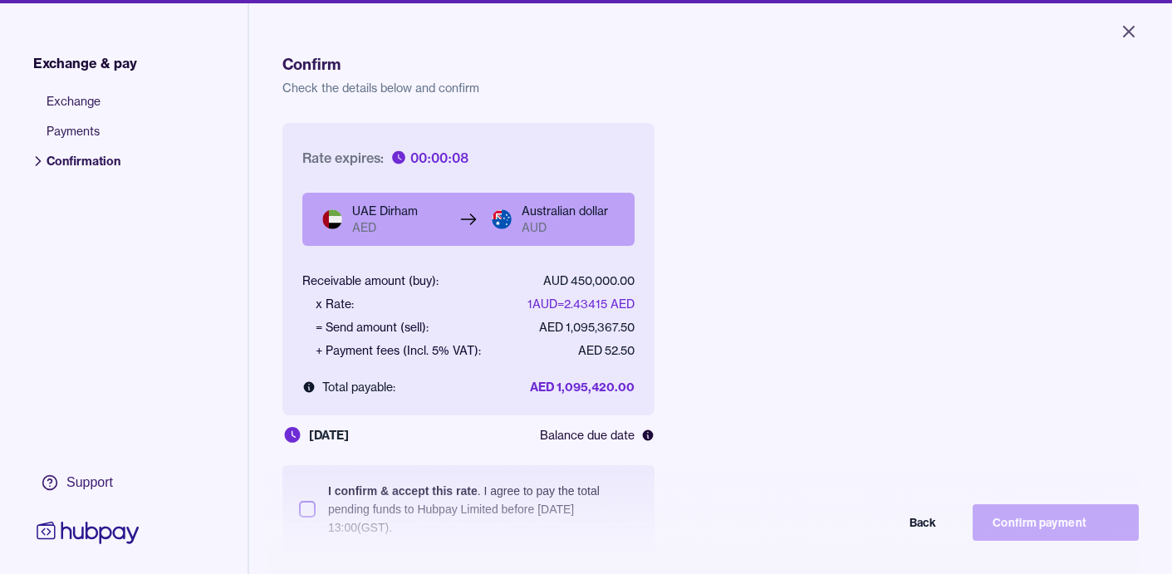
scroll to position [36, 0]
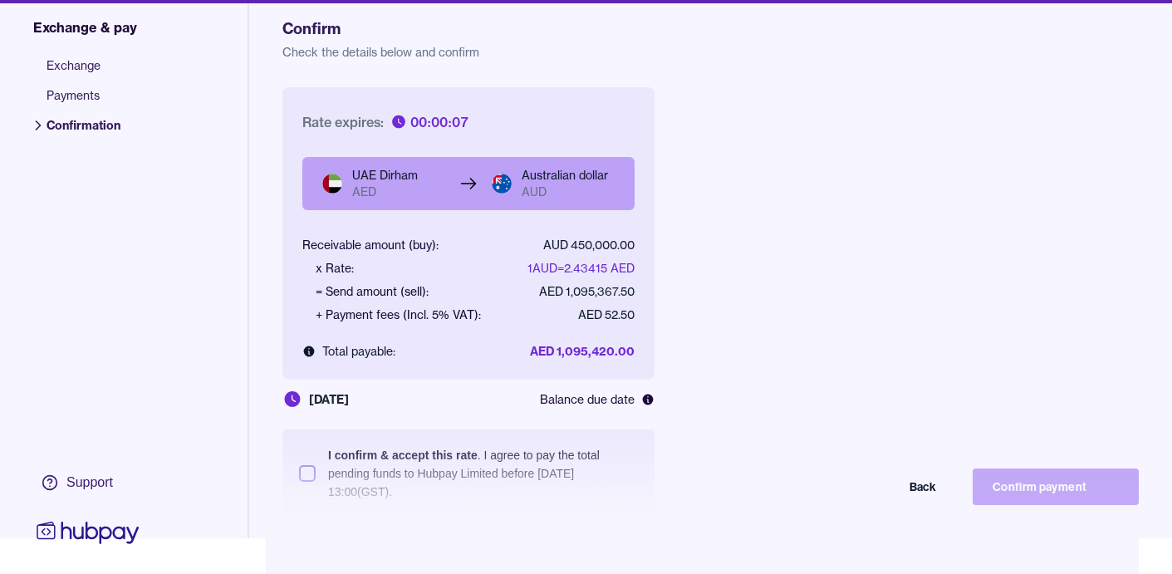
click at [305, 475] on div "Back Confirm payment" at bounding box center [586, 486] width 1106 height 37
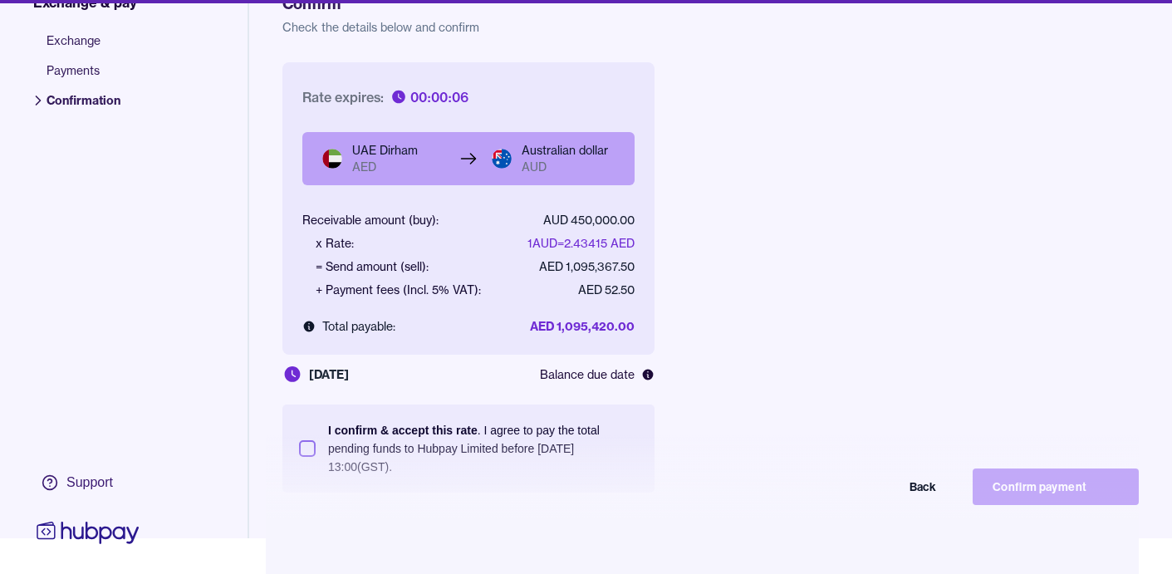
scroll to position [26, 0]
click at [309, 447] on button "I confirm & accept this rate . I agree to pay the total pending funds to Hubpay…" at bounding box center [307, 447] width 17 height 17
click at [1034, 485] on button "Confirm payment" at bounding box center [1056, 486] width 166 height 37
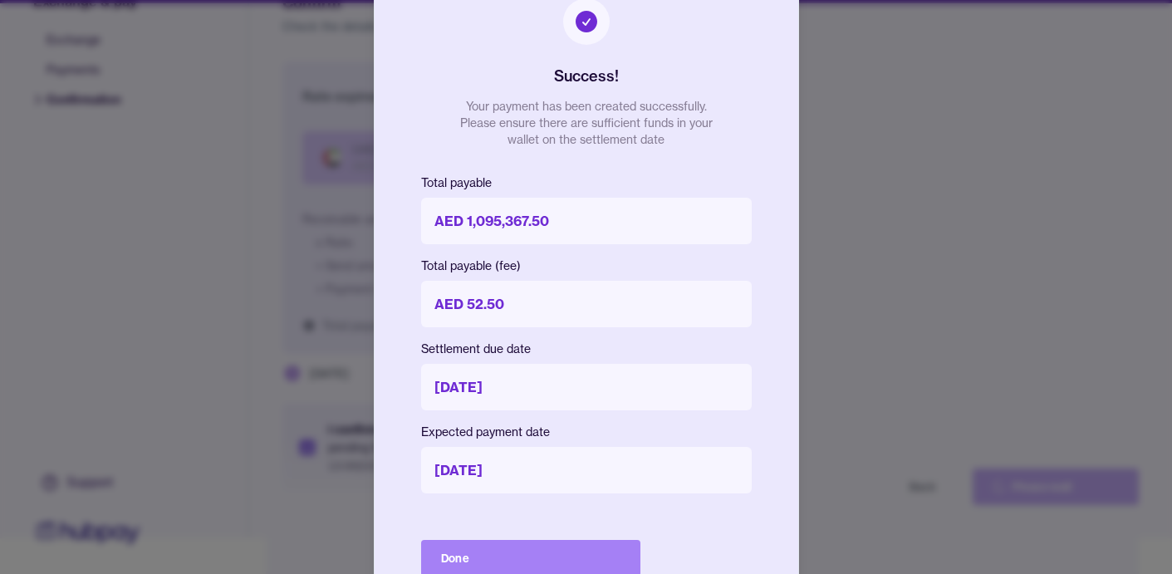
click at [621, 558] on button "Done" at bounding box center [530, 558] width 219 height 37
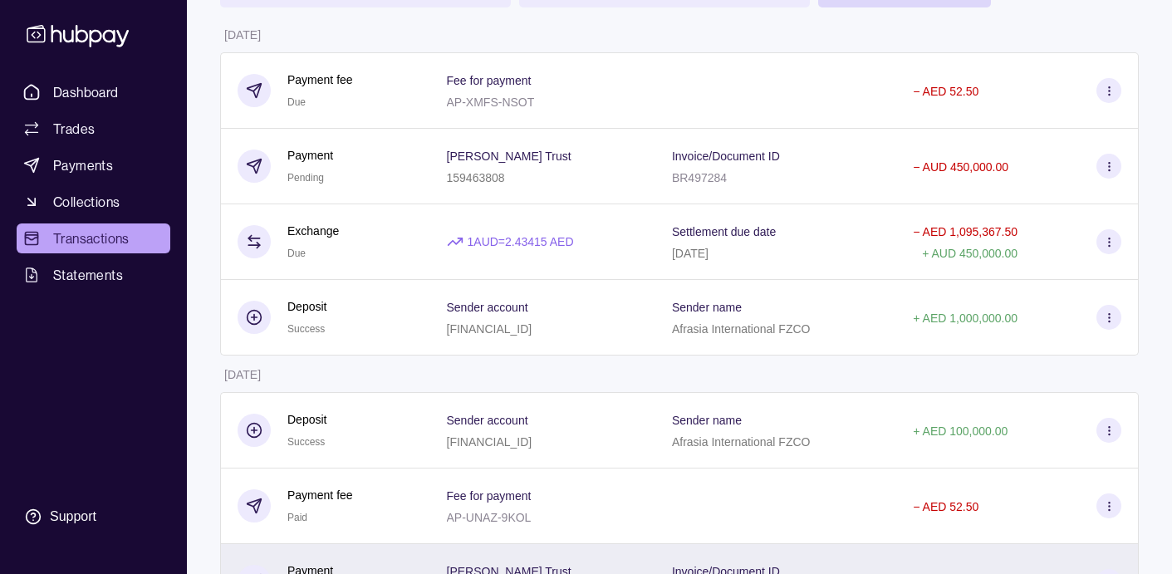
scroll to position [164, 0]
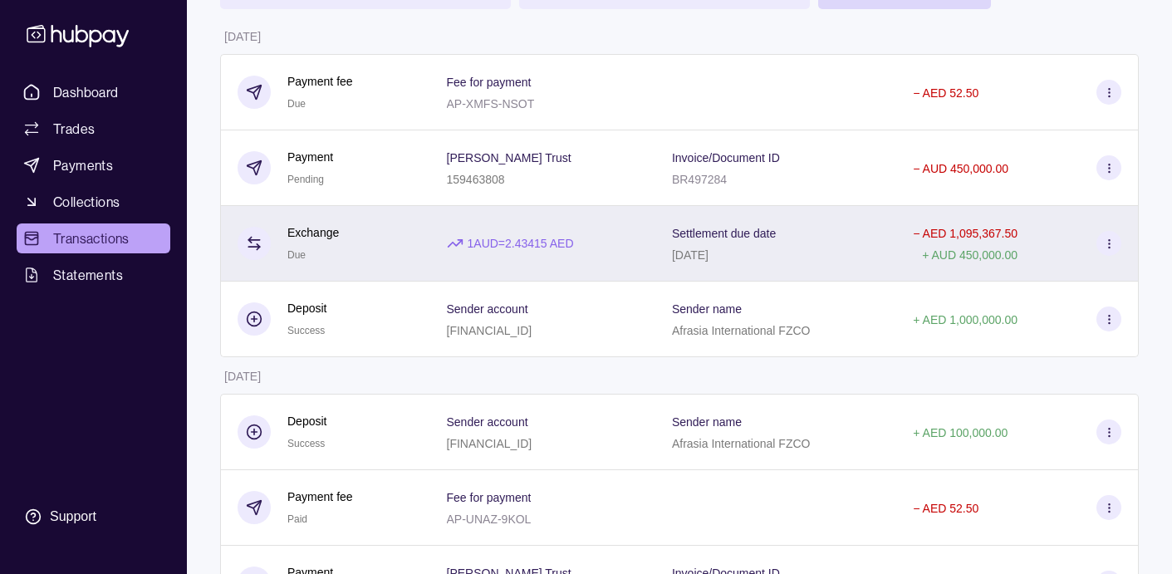
click at [1107, 244] on icon at bounding box center [1109, 244] width 12 height 12
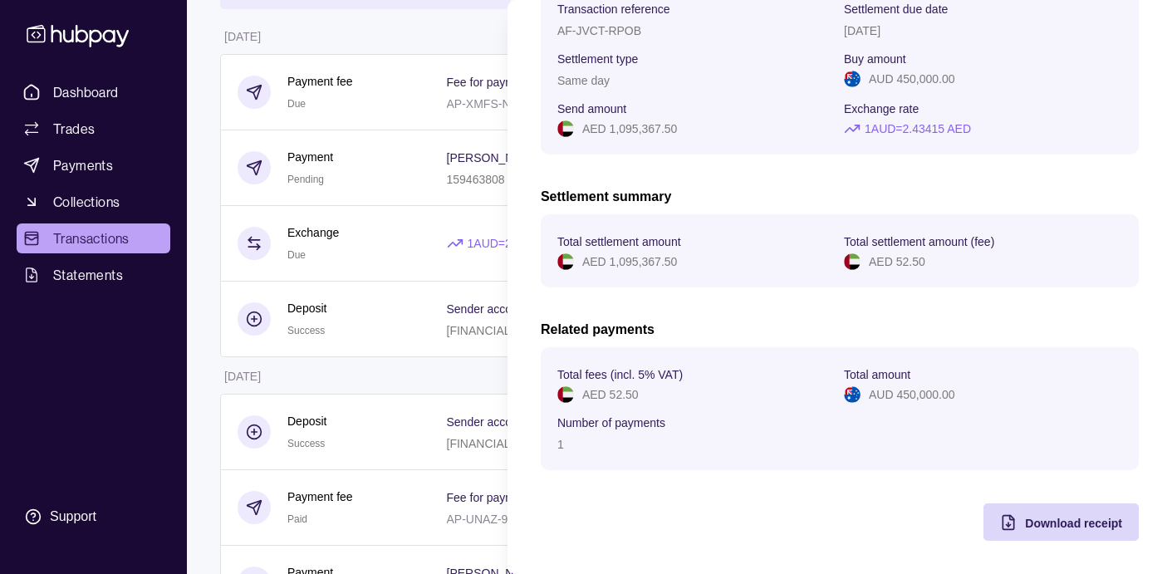
scroll to position [181, 0]
click at [1071, 525] on span "Download receipt" at bounding box center [1073, 523] width 97 height 13
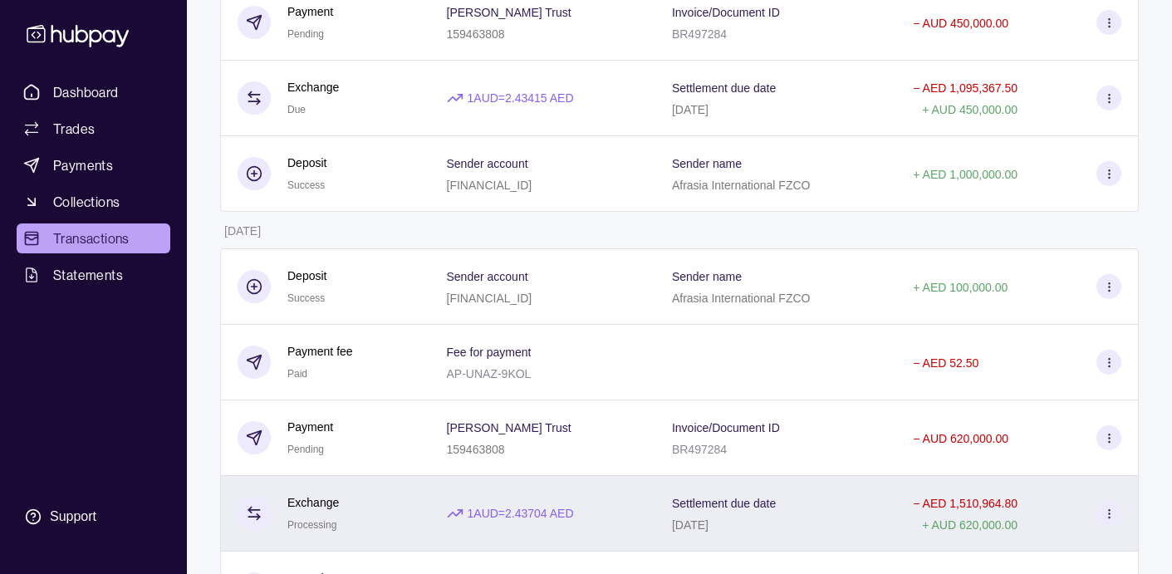
scroll to position [320, 0]
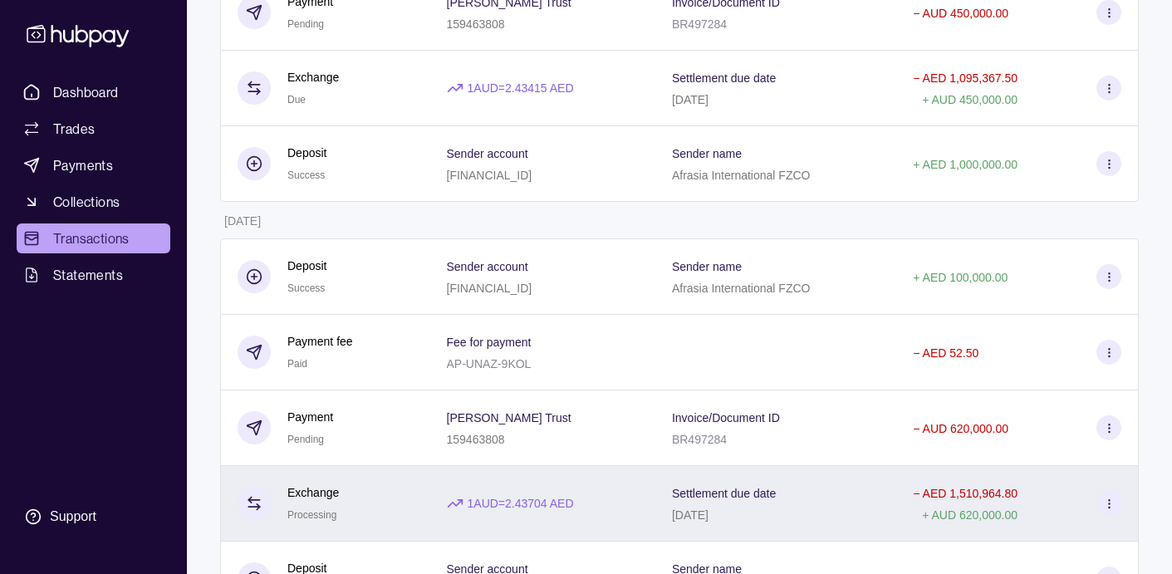
click at [1110, 503] on icon at bounding box center [1109, 504] width 12 height 12
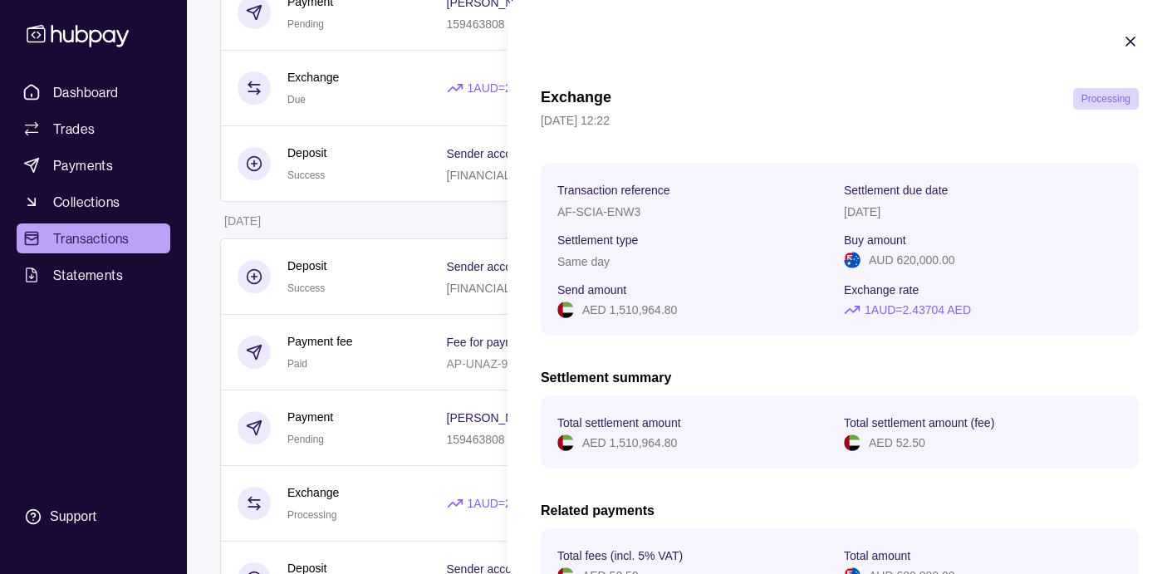
click at [1085, 517] on h2 "Related payments" at bounding box center [840, 511] width 598 height 18
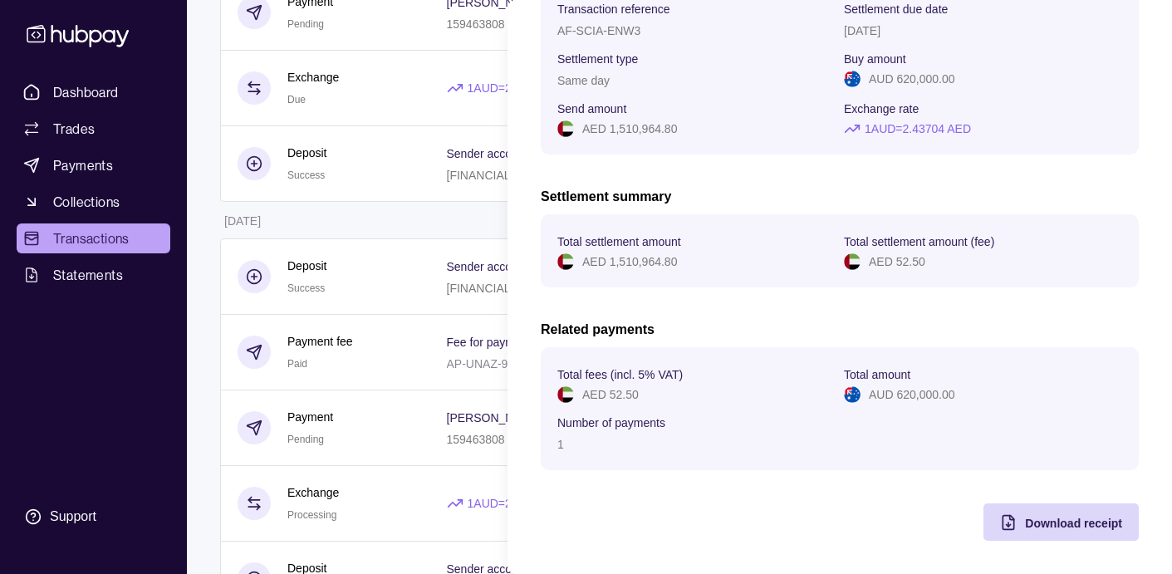
scroll to position [181, 0]
click at [1066, 520] on span "Download receipt" at bounding box center [1073, 523] width 97 height 13
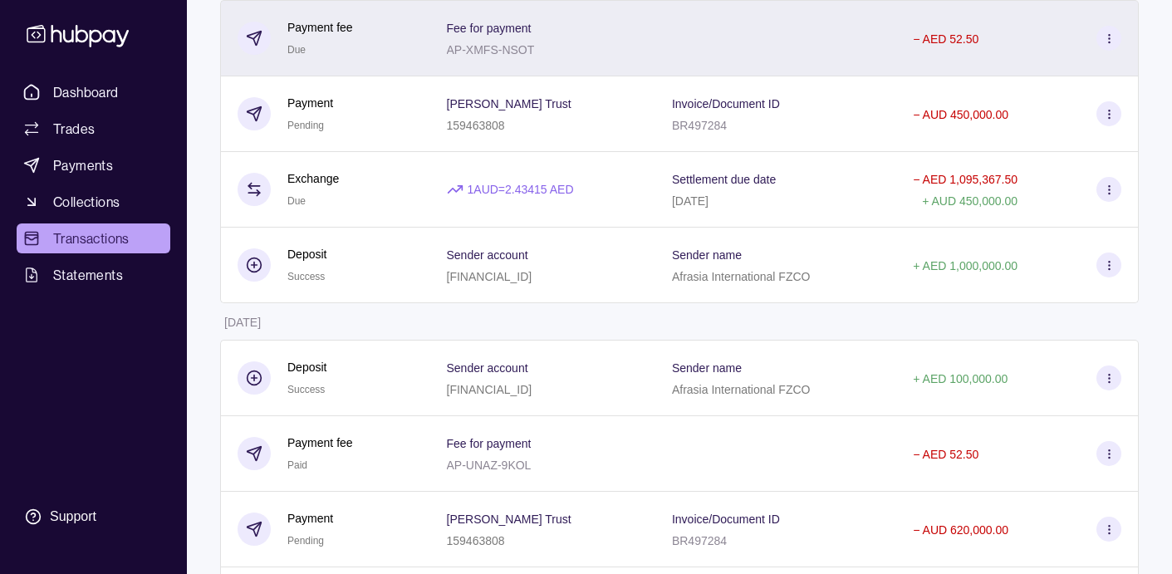
scroll to position [217, 0]
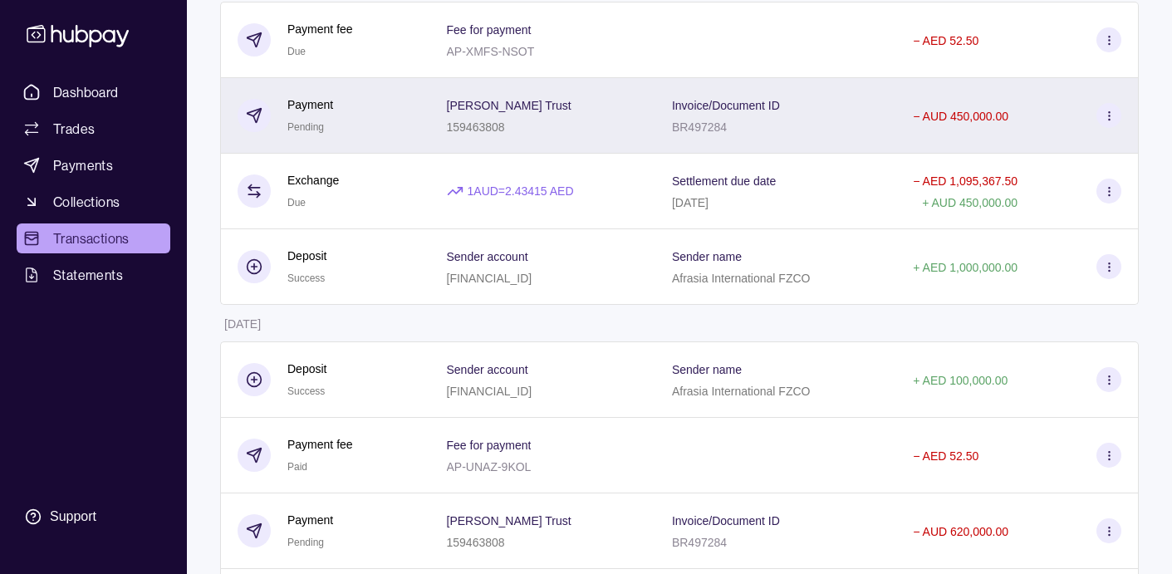
click at [1109, 115] on circle at bounding box center [1108, 115] width 1 height 1
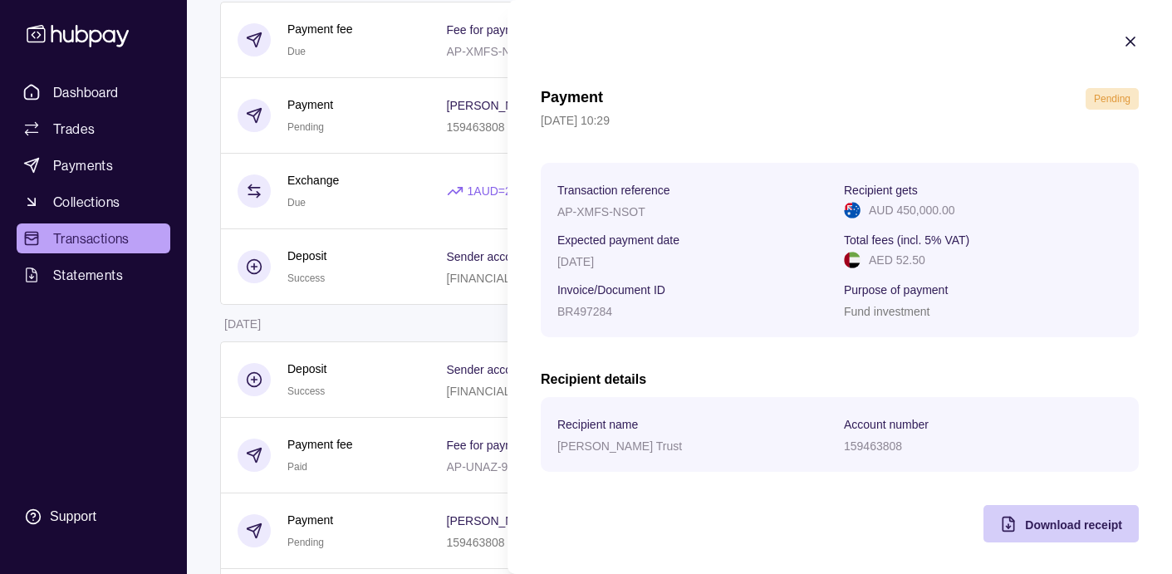
click at [1090, 522] on span "Download receipt" at bounding box center [1073, 524] width 97 height 13
click at [1132, 40] on icon "button" at bounding box center [1130, 41] width 8 height 8
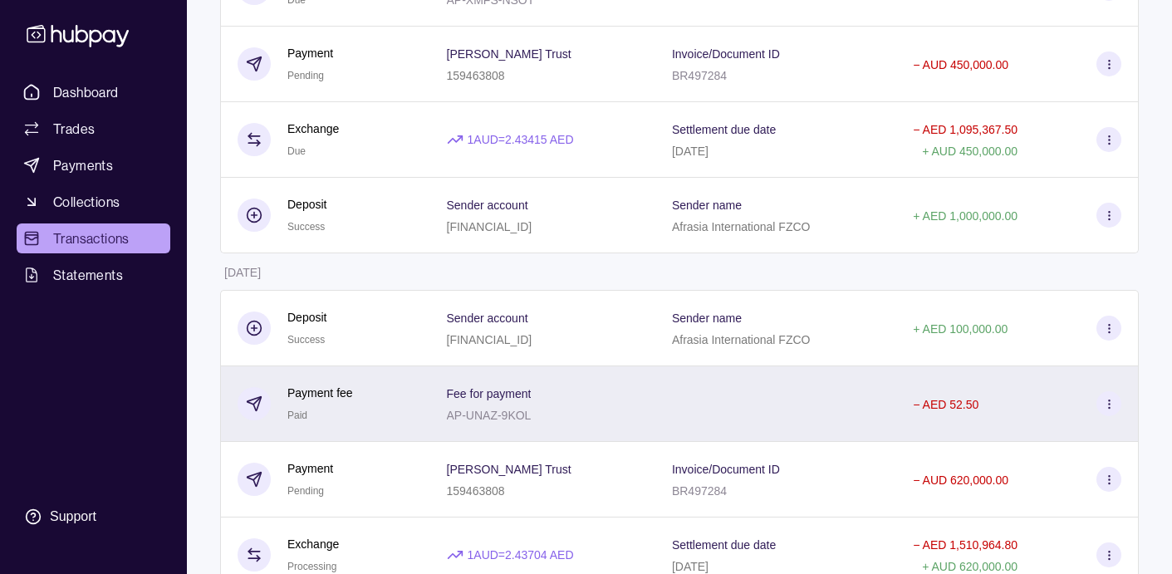
scroll to position [272, 0]
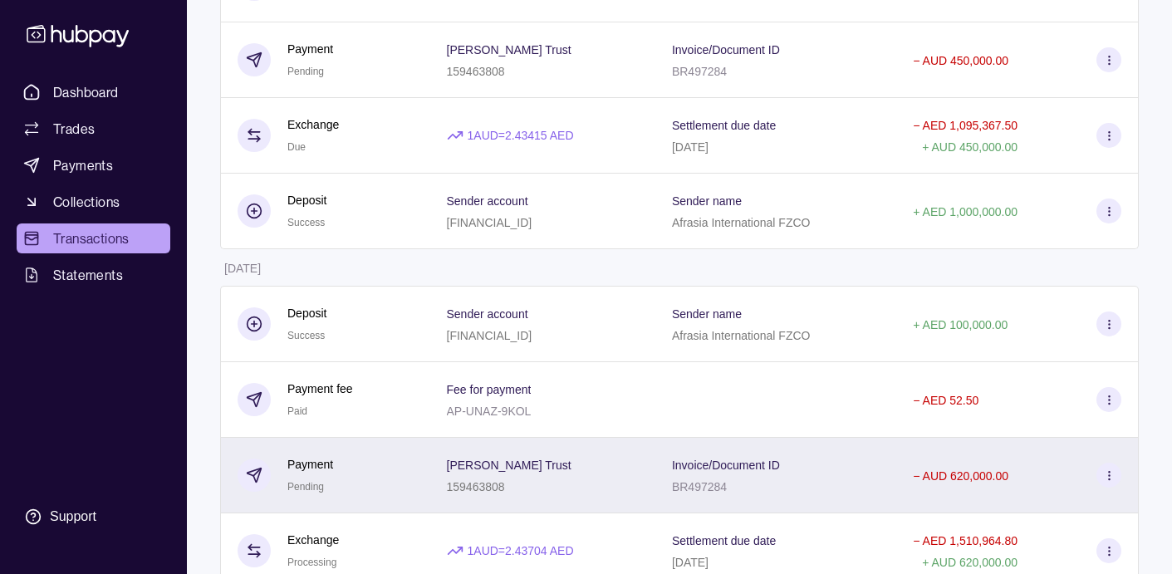
click at [1110, 477] on icon at bounding box center [1109, 475] width 12 height 12
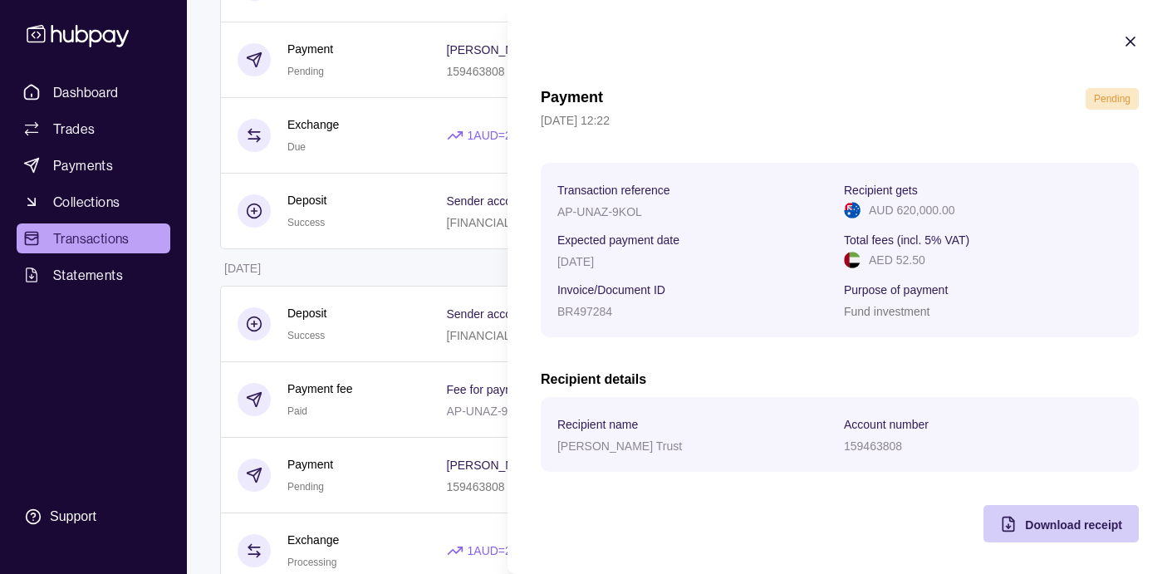
click at [1095, 526] on span "Download receipt" at bounding box center [1073, 524] width 97 height 13
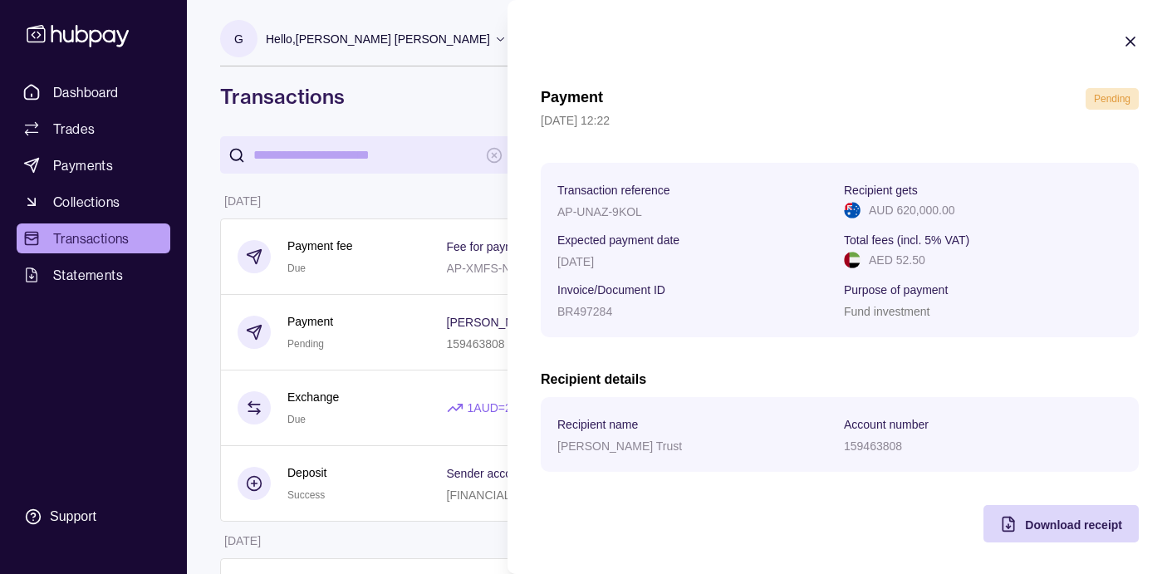
scroll to position [0, 0]
click at [1131, 42] on icon "button" at bounding box center [1130, 41] width 8 height 8
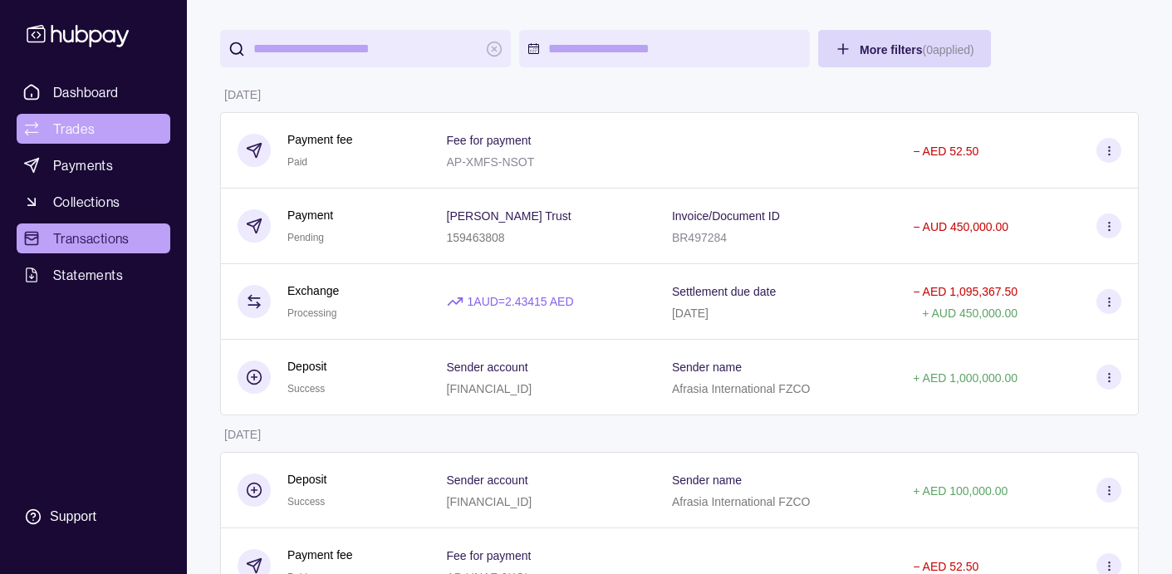
scroll to position [47, 0]
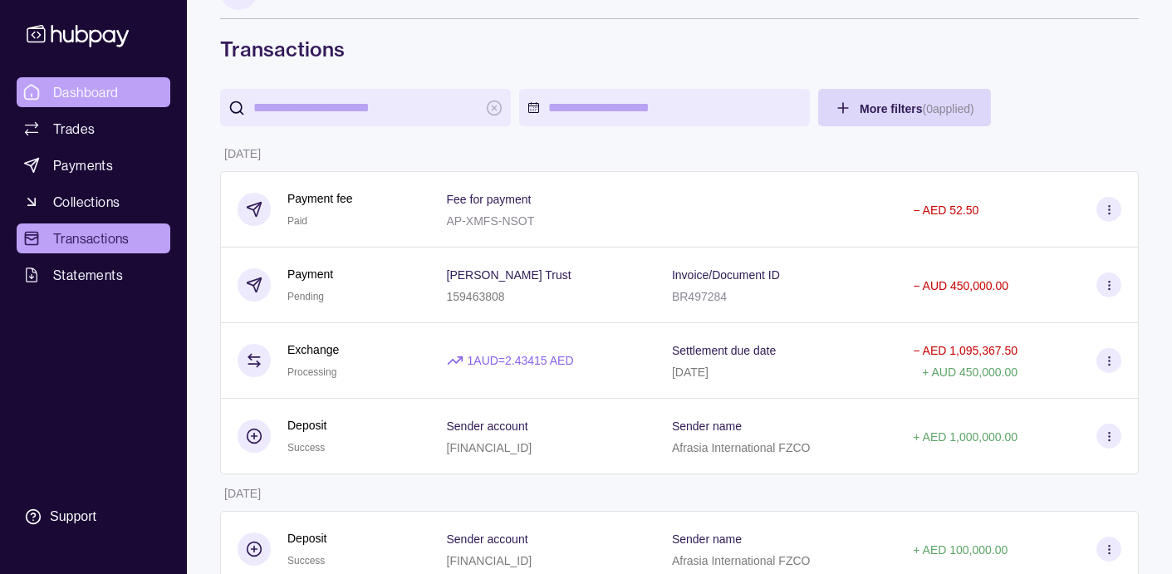
click at [108, 93] on span "Dashboard" at bounding box center [86, 92] width 66 height 20
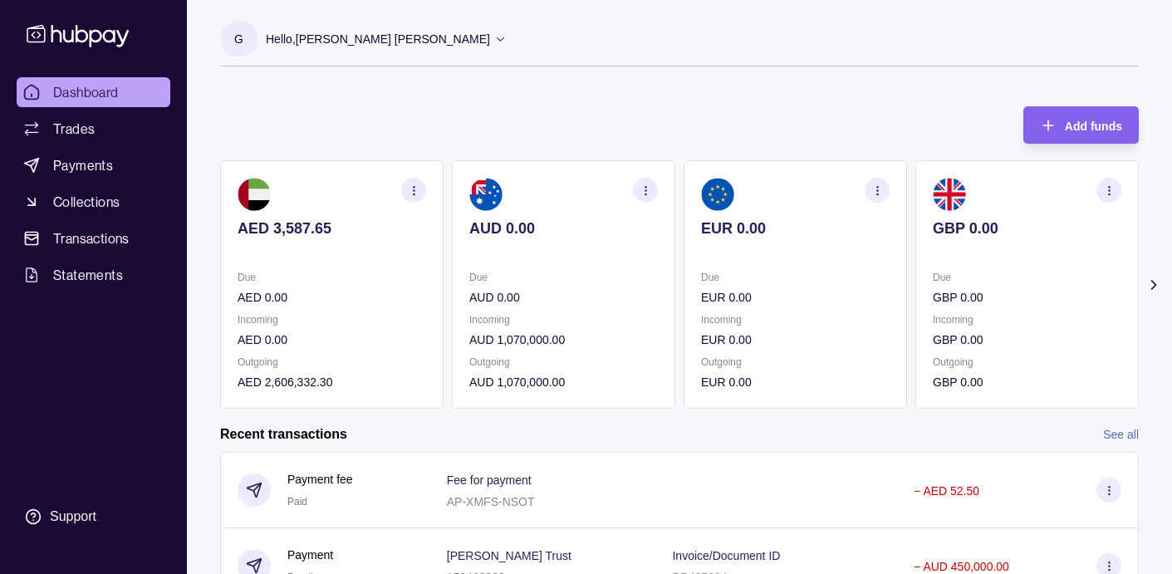
click at [323, 265] on section "AED 3,587.65 Due AED 0.00 Incoming AED 0.00 Outgoing AED 2,606,332.30" at bounding box center [331, 284] width 223 height 248
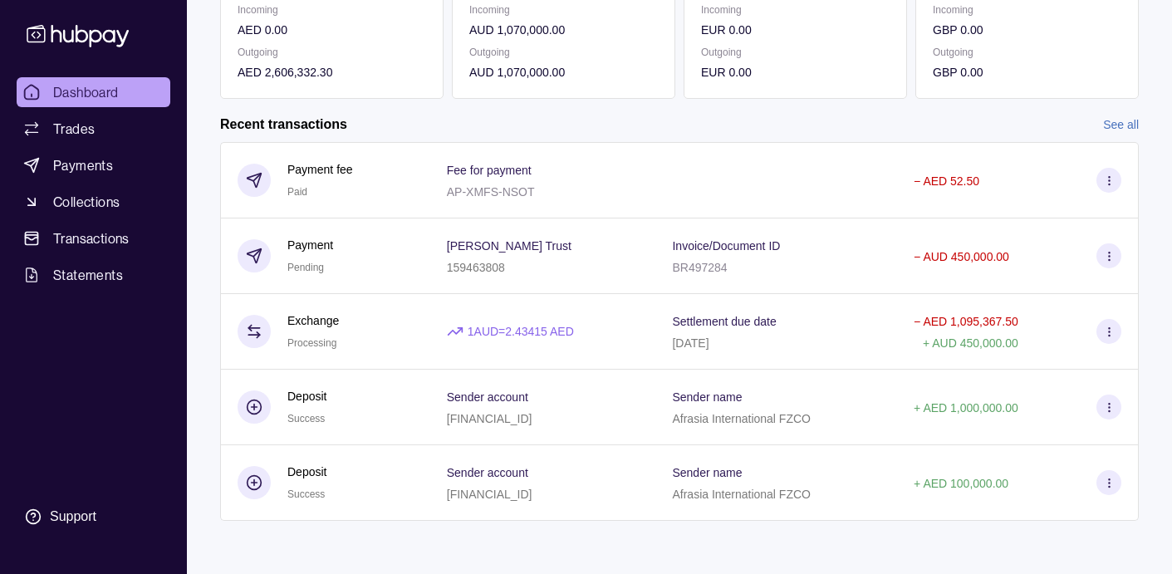
scroll to position [310, 0]
click at [1117, 125] on link "See all" at bounding box center [1121, 124] width 36 height 18
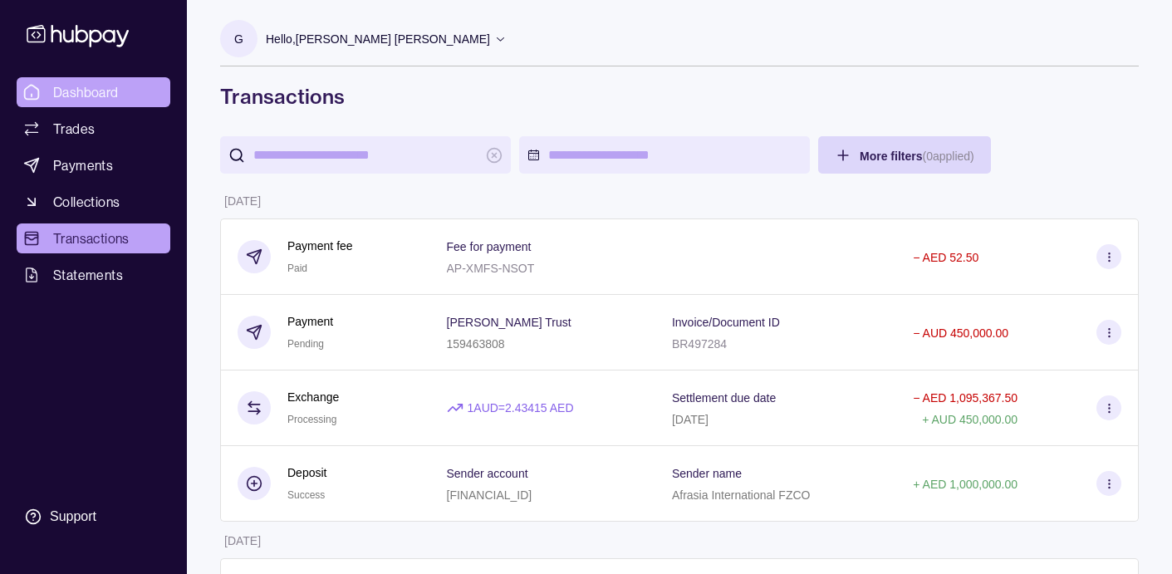
click at [111, 93] on span "Dashboard" at bounding box center [86, 92] width 66 height 20
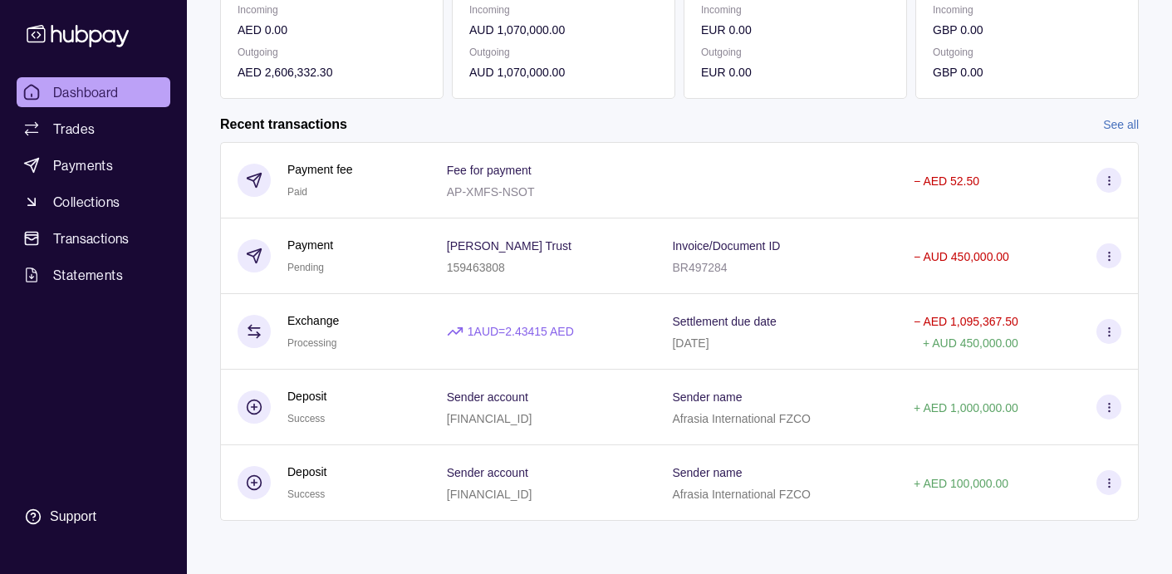
scroll to position [310, 0]
click at [1130, 125] on link "See all" at bounding box center [1121, 124] width 36 height 18
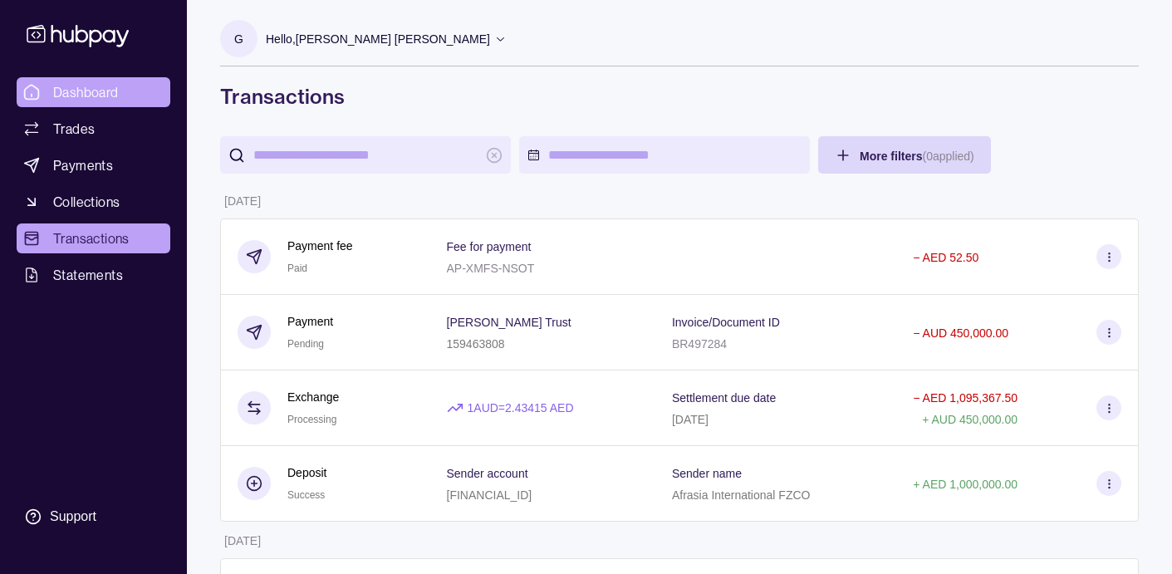
click at [108, 93] on span "Dashboard" at bounding box center [86, 92] width 66 height 20
